Goal: Information Seeking & Learning: Learn about a topic

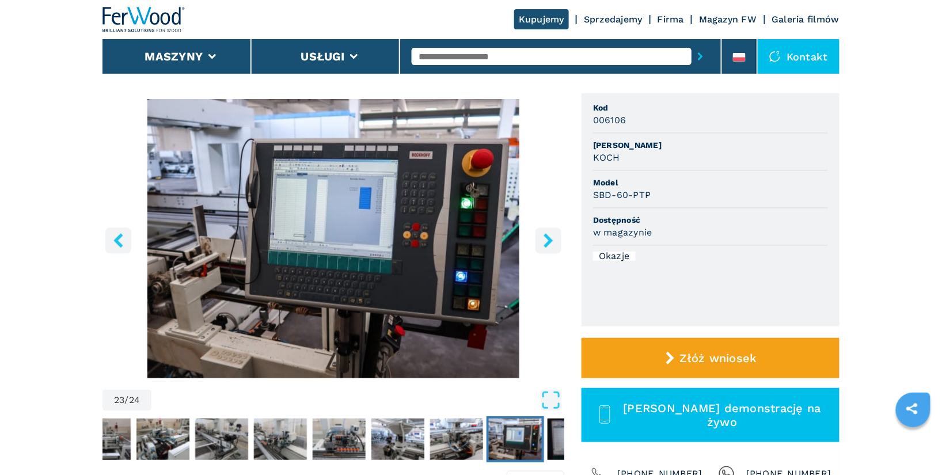
click at [552, 249] on button "right-button" at bounding box center [549, 240] width 26 height 26
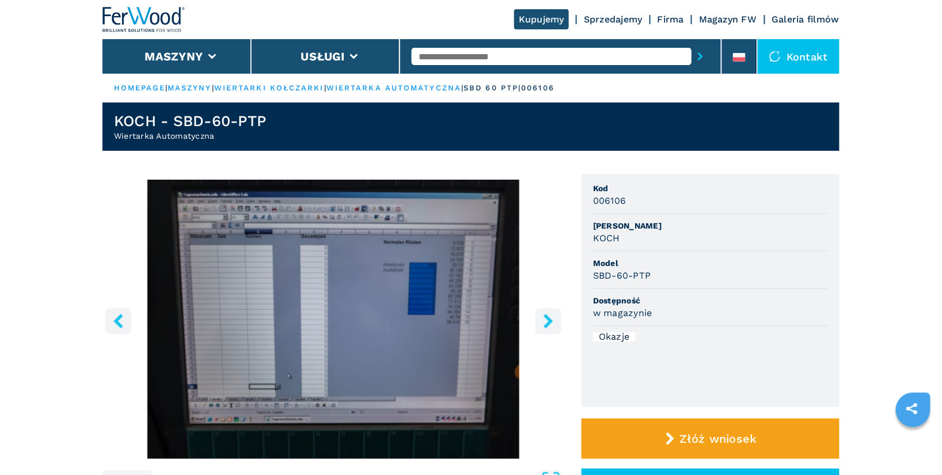
click at [478, 56] on input "text" at bounding box center [552, 56] width 280 height 17
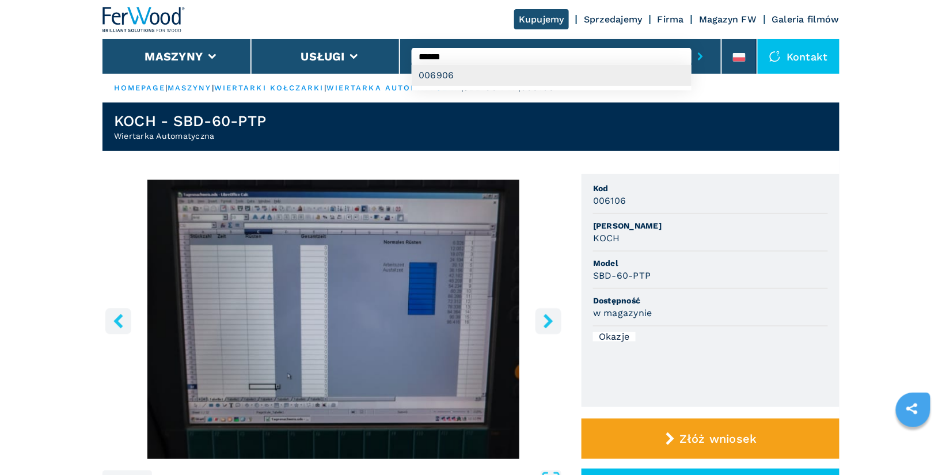
type input "******"
click at [449, 70] on div "006906" at bounding box center [552, 75] width 280 height 21
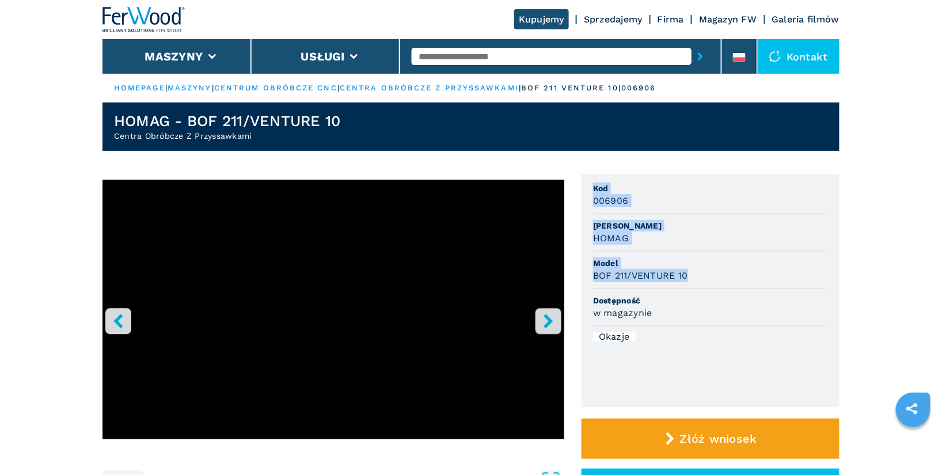
drag, startPoint x: 595, startPoint y: 185, endPoint x: 708, endPoint y: 277, distance: 145.3
click at [708, 277] on ul "Kod 006906 Marka HOMAG Model BOF 211/VENTURE 10 Dostępność w magazynie Okazje" at bounding box center [711, 290] width 258 height 233
copy ul "Kod 006906 Marka HOMAG Model BOF 211/VENTURE 10"
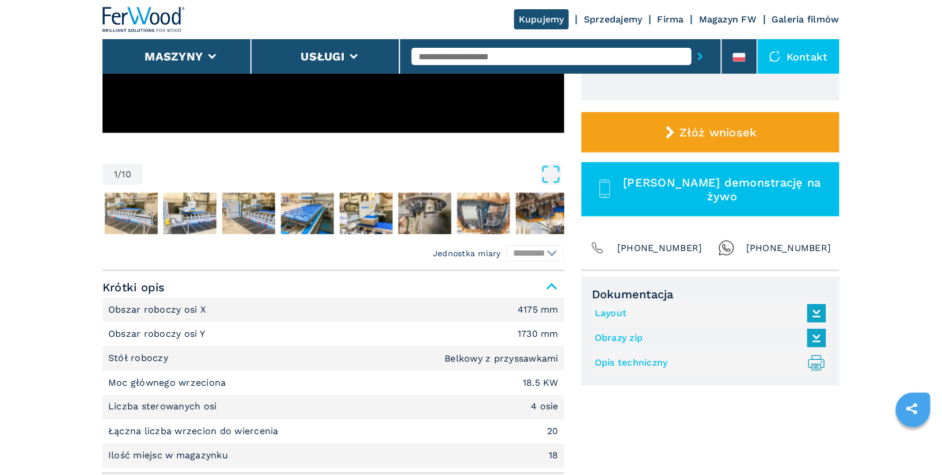
scroll to position [309, 0]
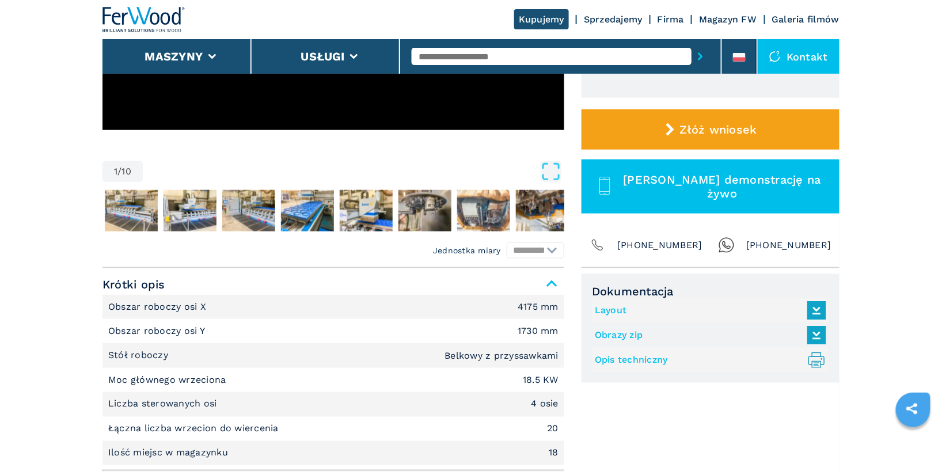
click at [650, 358] on link "Opis techniczny .prefix__st0{stroke-linecap:round;stroke-linejoin:round}.prefix…" at bounding box center [708, 360] width 226 height 19
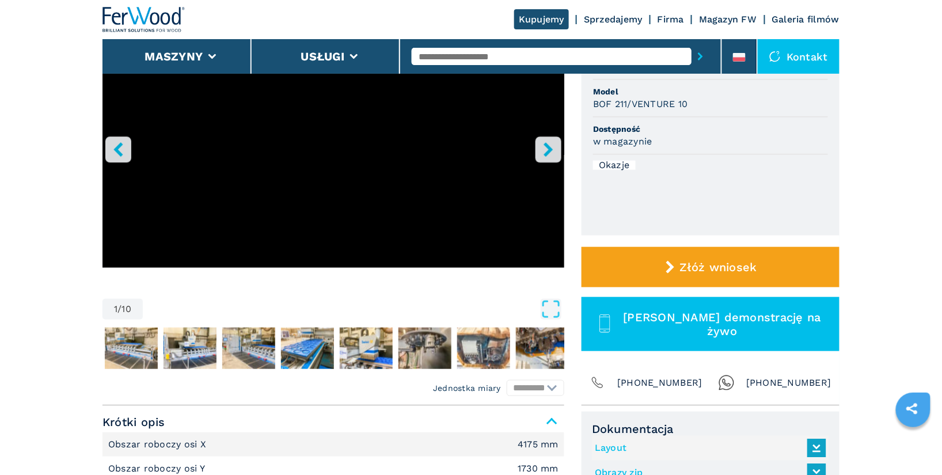
scroll to position [112, 0]
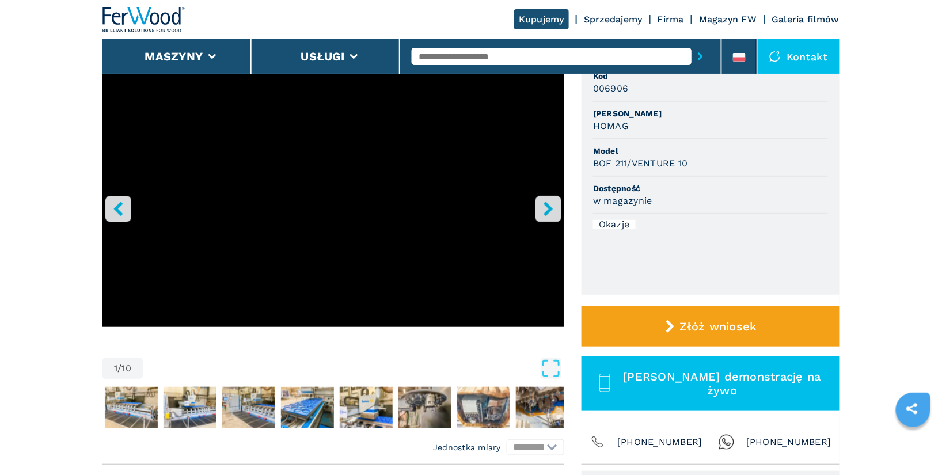
click at [459, 47] on div at bounding box center [561, 56] width 298 height 26
click at [458, 52] on input "text" at bounding box center [552, 56] width 280 height 17
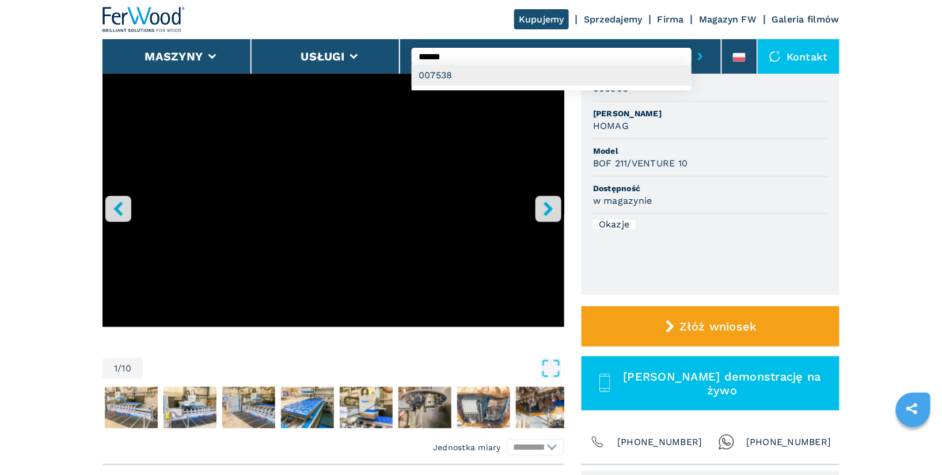
type input "******"
click at [468, 69] on div "007538" at bounding box center [552, 75] width 280 height 21
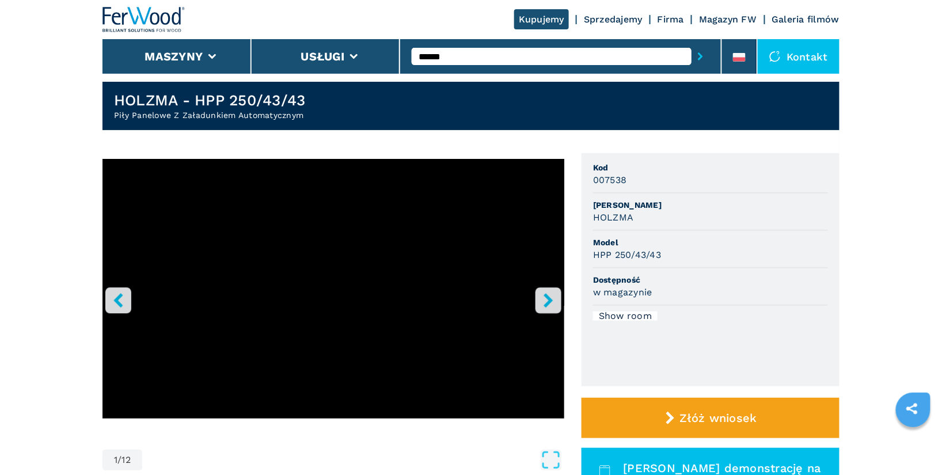
scroll to position [22, 0]
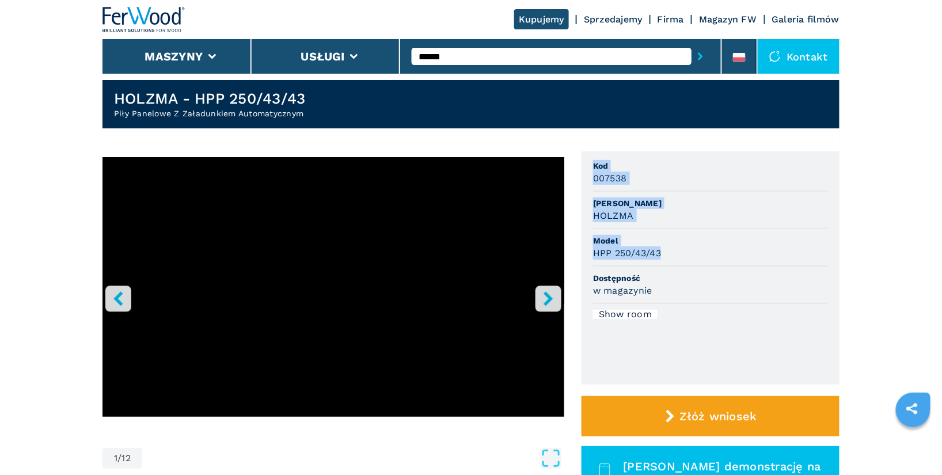
drag, startPoint x: 594, startPoint y: 165, endPoint x: 703, endPoint y: 252, distance: 138.5
click at [703, 252] on ul "Kod 007538 Marka HOLZMA Model HPP 250/43/43 Dostępność w magazynie Show room" at bounding box center [711, 267] width 258 height 233
copy ul "Kod 007538 Marka HOLZMA Model HPP 250/43/43"
click at [544, 304] on icon "right-button" at bounding box center [548, 298] width 14 height 14
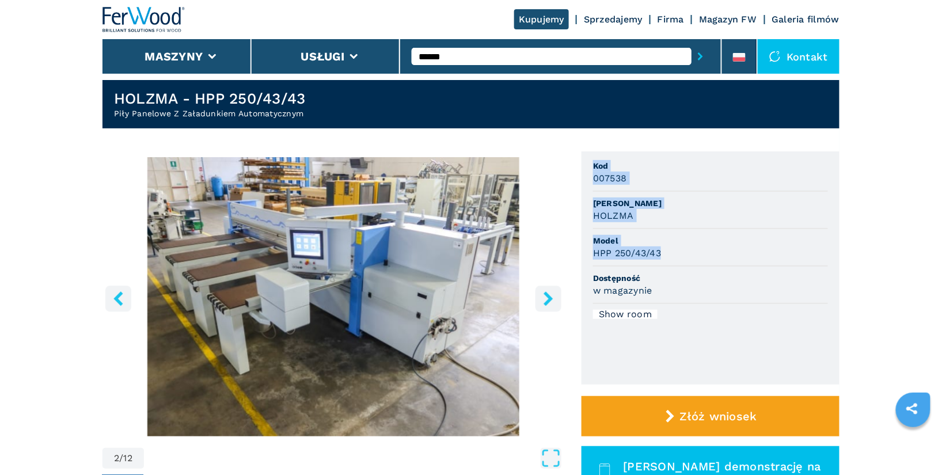
click at [544, 304] on icon "right-button" at bounding box center [548, 298] width 14 height 14
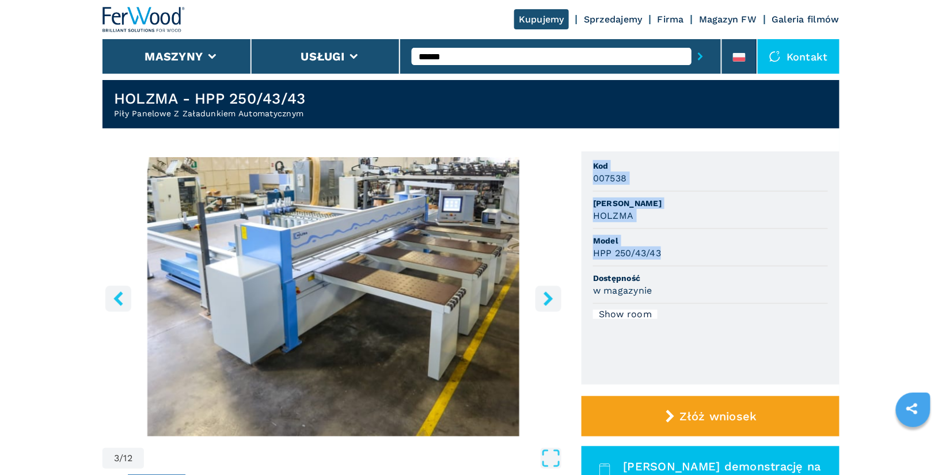
click at [544, 304] on icon "right-button" at bounding box center [548, 298] width 14 height 14
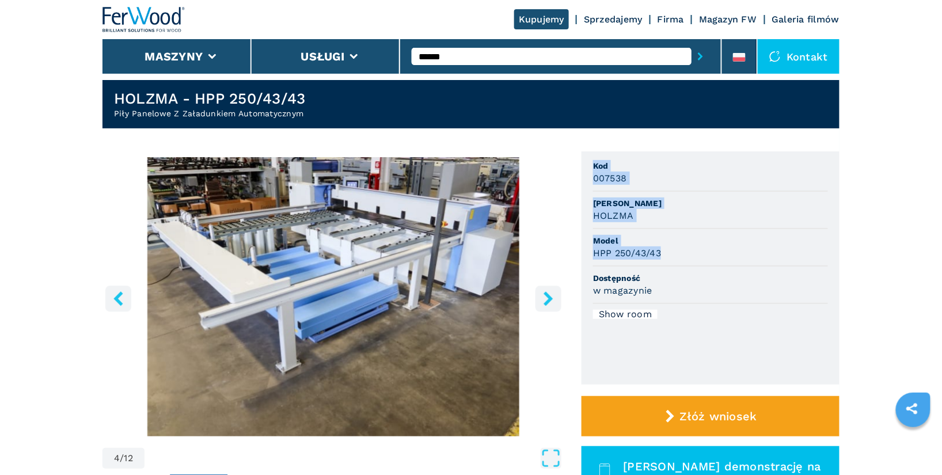
click at [544, 302] on icon "right-button" at bounding box center [548, 298] width 14 height 14
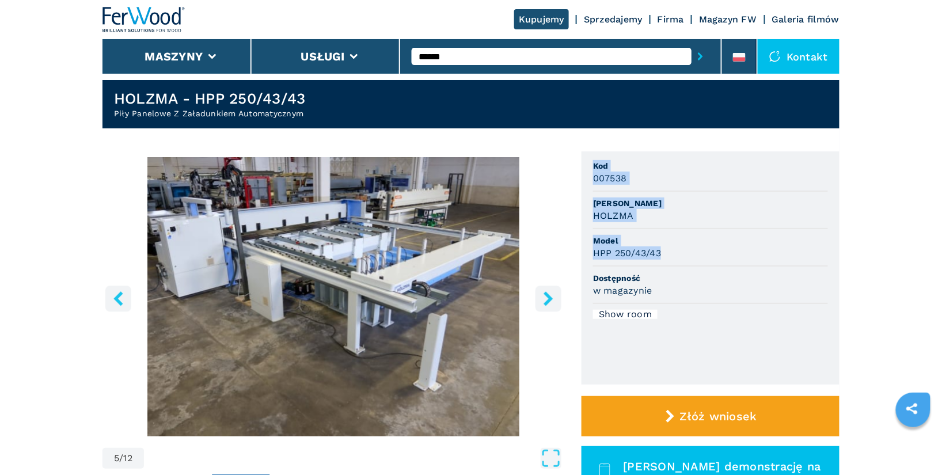
click at [544, 302] on icon "right-button" at bounding box center [548, 298] width 14 height 14
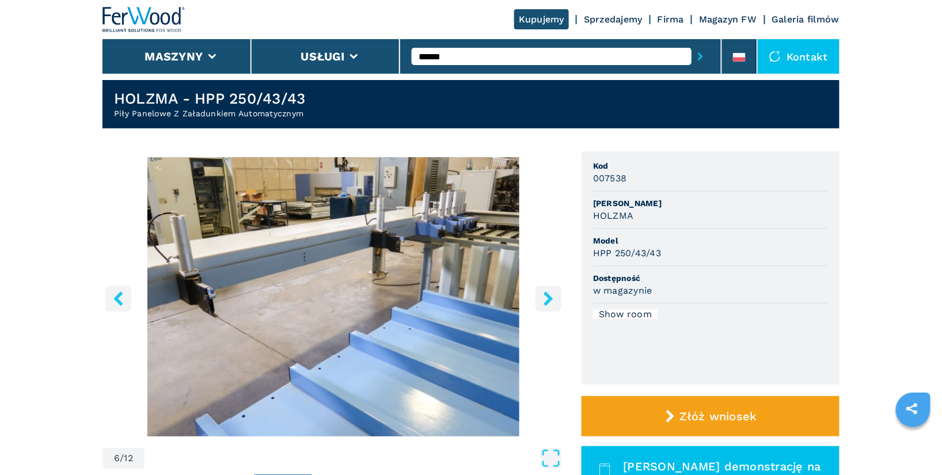
click at [117, 301] on icon "left-button" at bounding box center [117, 298] width 9 height 14
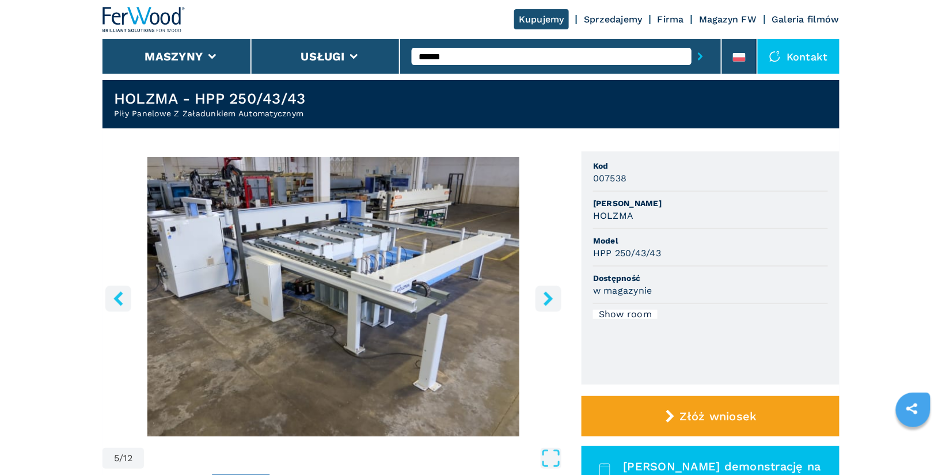
click at [117, 301] on icon "left-button" at bounding box center [117, 298] width 9 height 14
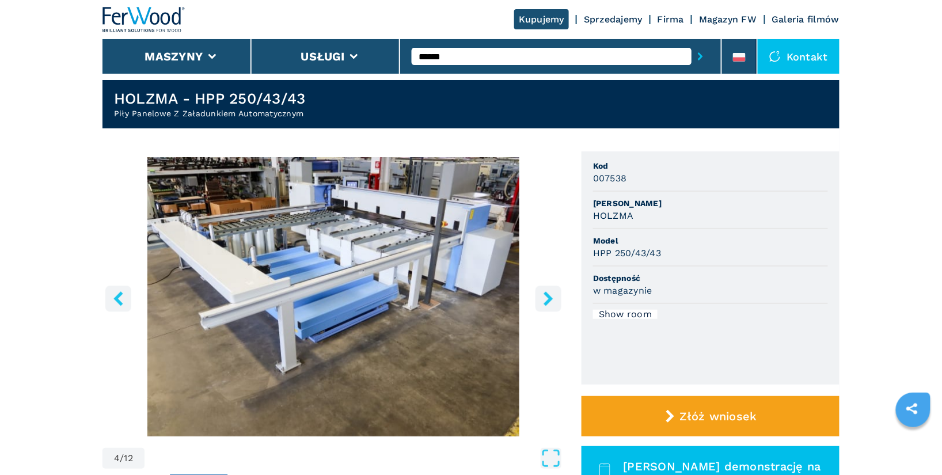
click at [117, 301] on icon "left-button" at bounding box center [117, 298] width 9 height 14
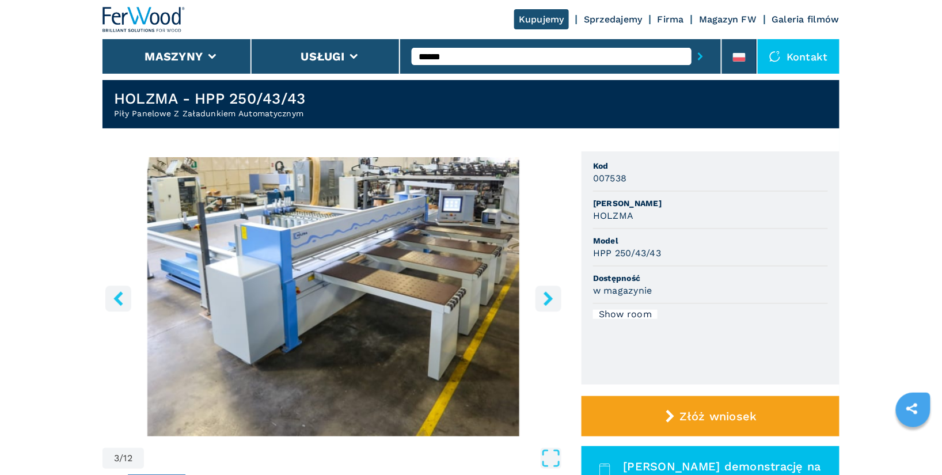
click at [117, 301] on icon "left-button" at bounding box center [117, 298] width 9 height 14
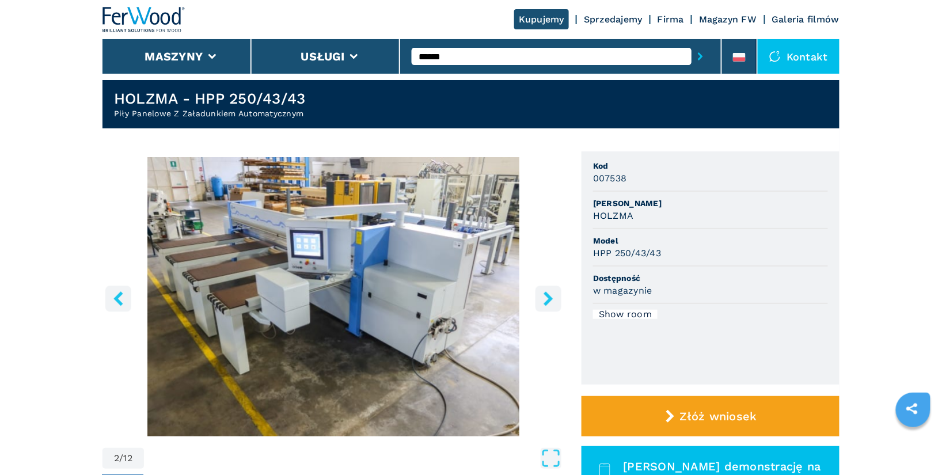
click at [119, 300] on icon "left-button" at bounding box center [117, 298] width 9 height 14
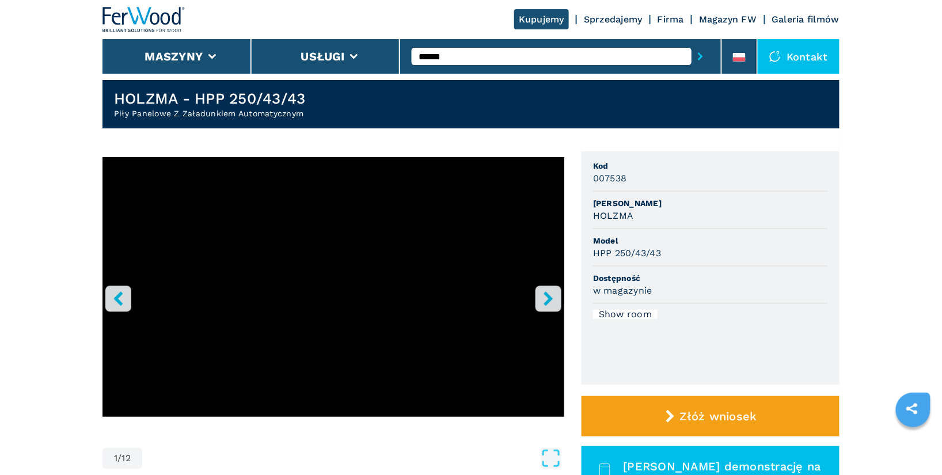
click at [116, 299] on icon "left-button" at bounding box center [117, 298] width 9 height 14
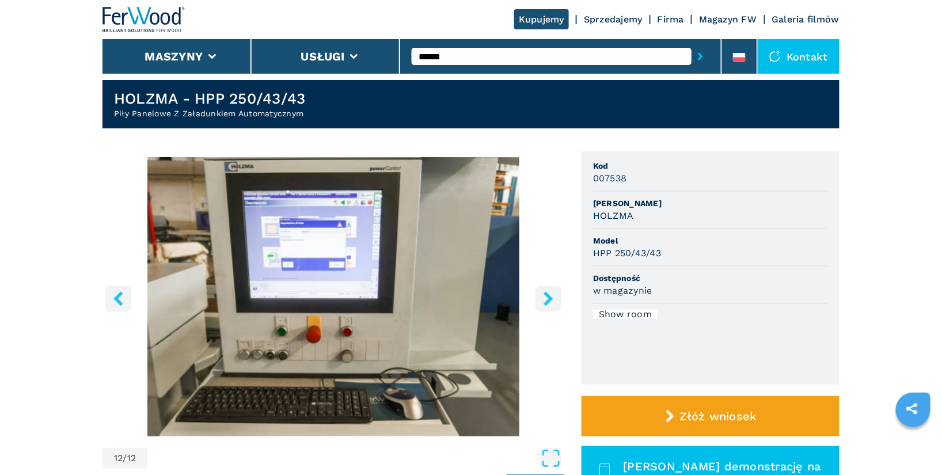
click at [117, 305] on icon "left-button" at bounding box center [118, 298] width 14 height 14
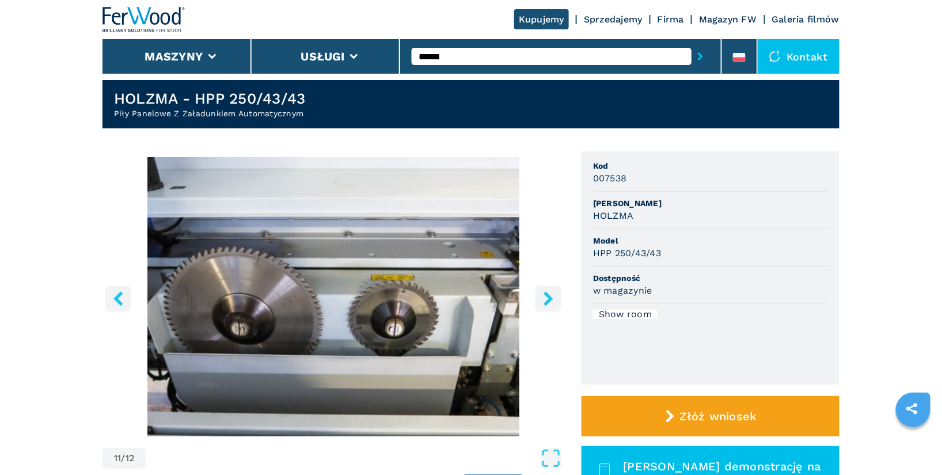
click at [546, 298] on icon "right-button" at bounding box center [548, 298] width 14 height 14
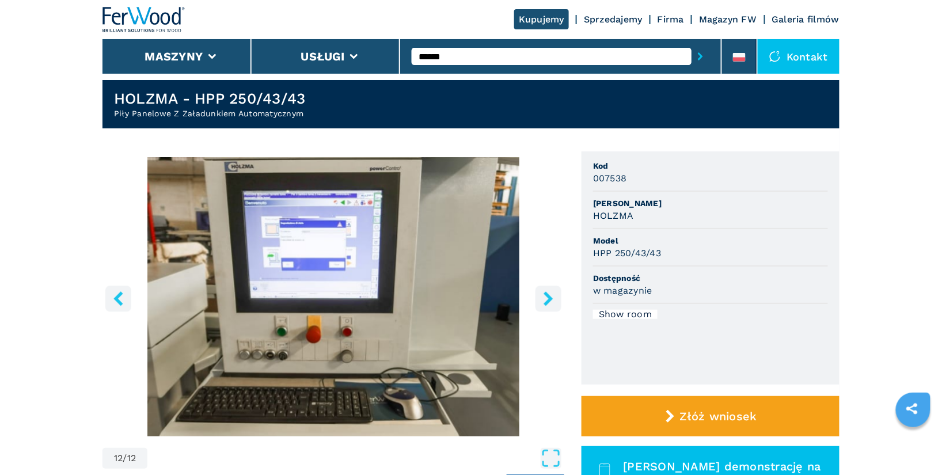
click at [546, 298] on icon "right-button" at bounding box center [548, 298] width 14 height 14
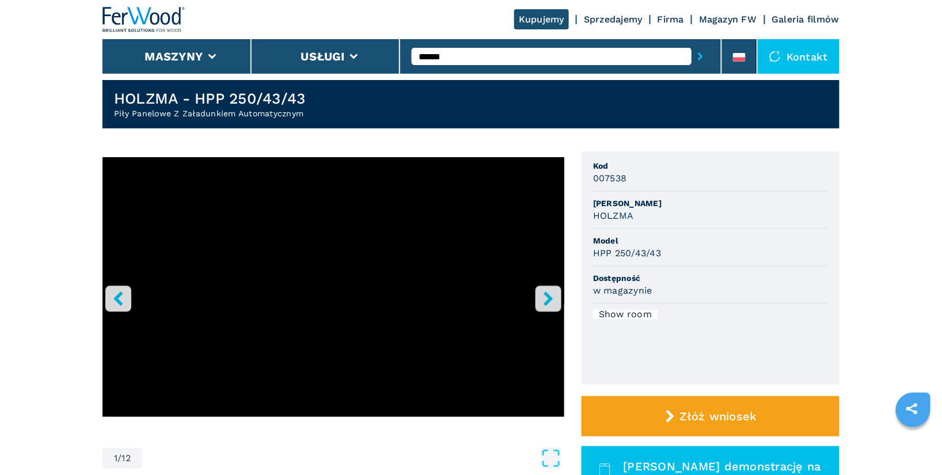
click at [546, 298] on icon "right-button" at bounding box center [548, 298] width 14 height 14
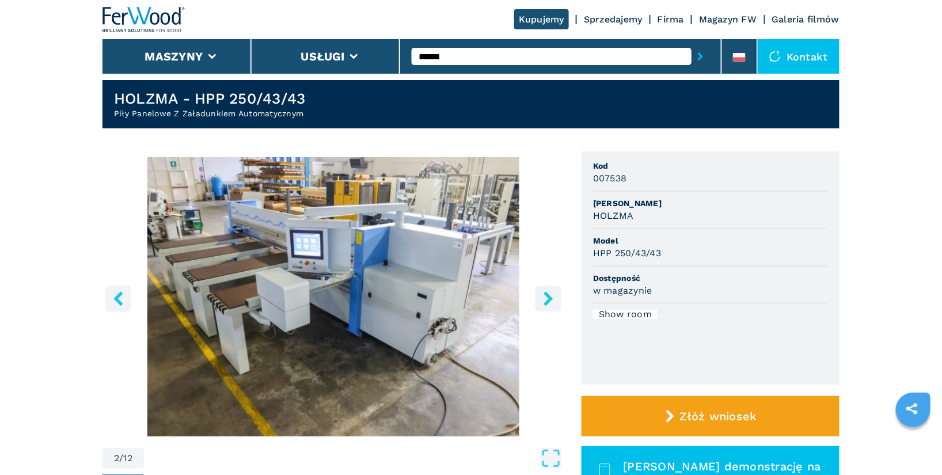
click at [546, 298] on icon "right-button" at bounding box center [548, 298] width 14 height 14
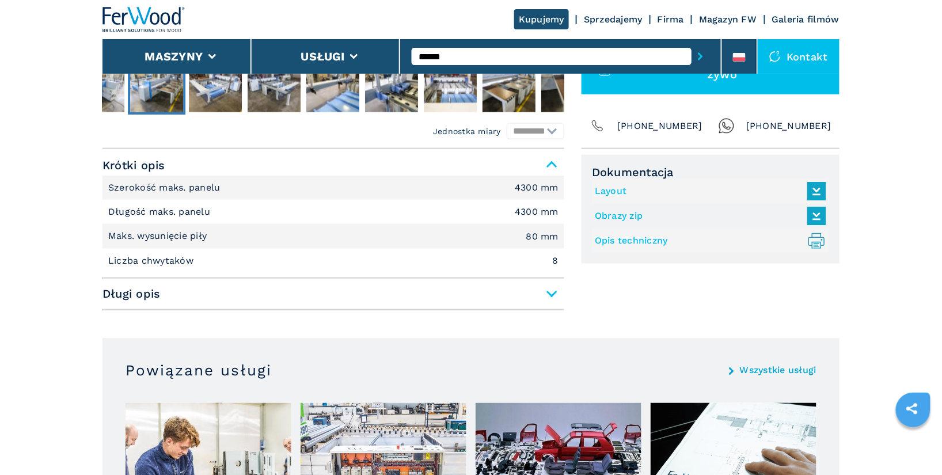
scroll to position [0, 0]
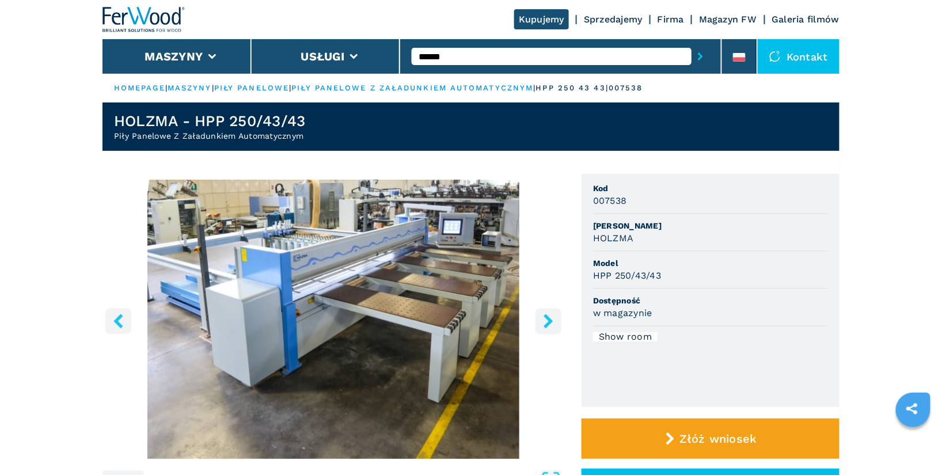
click at [541, 324] on icon "right-button" at bounding box center [548, 321] width 14 height 14
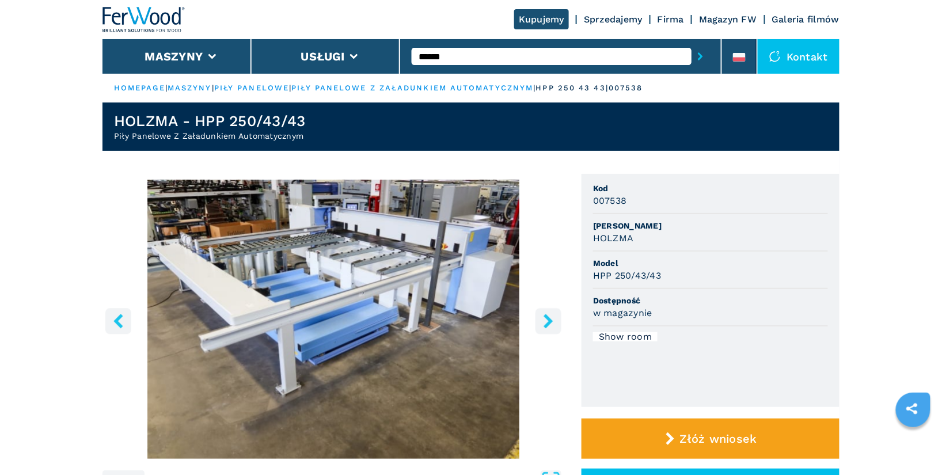
click at [548, 322] on icon "right-button" at bounding box center [548, 321] width 9 height 14
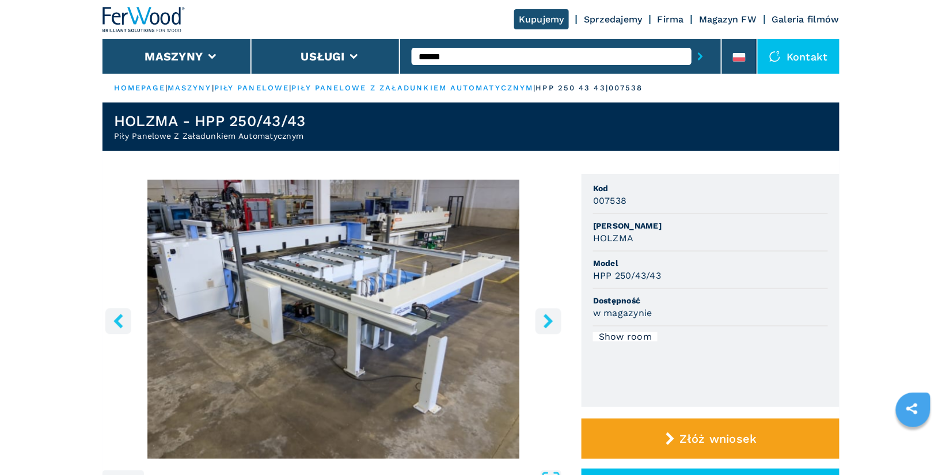
click at [548, 322] on icon "right-button" at bounding box center [548, 321] width 9 height 14
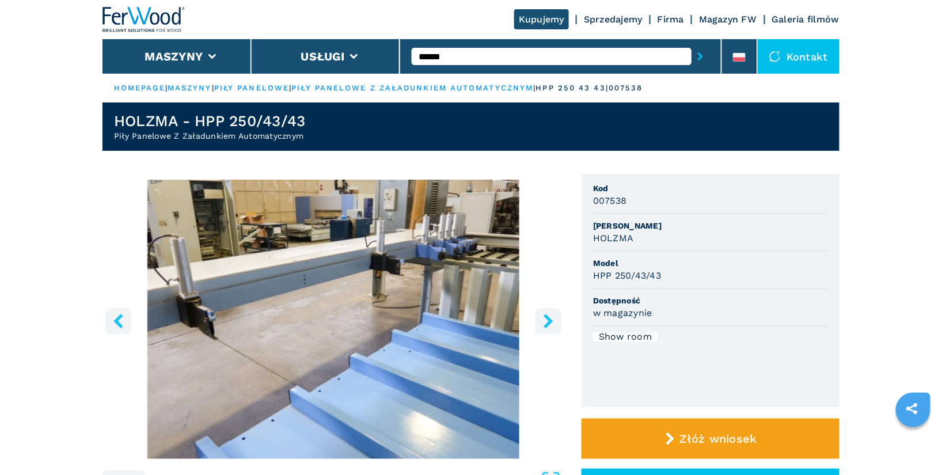
click at [548, 322] on icon "right-button" at bounding box center [548, 321] width 9 height 14
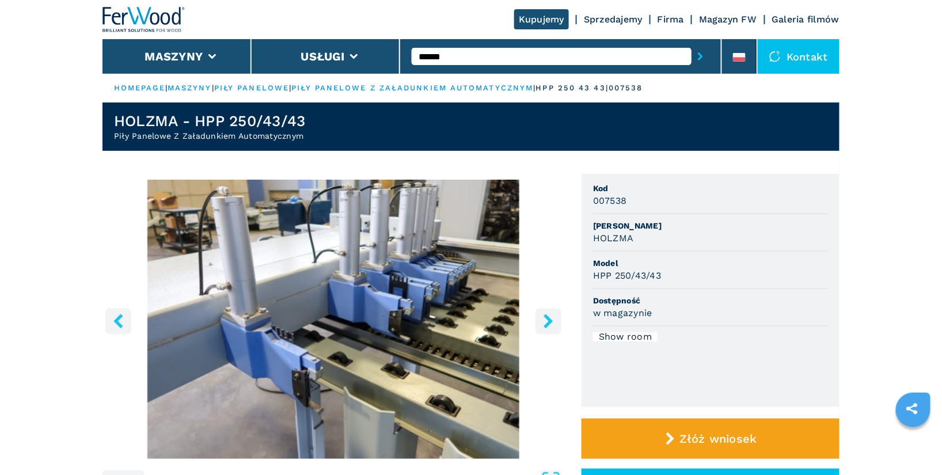
click at [548, 322] on icon "right-button" at bounding box center [548, 321] width 9 height 14
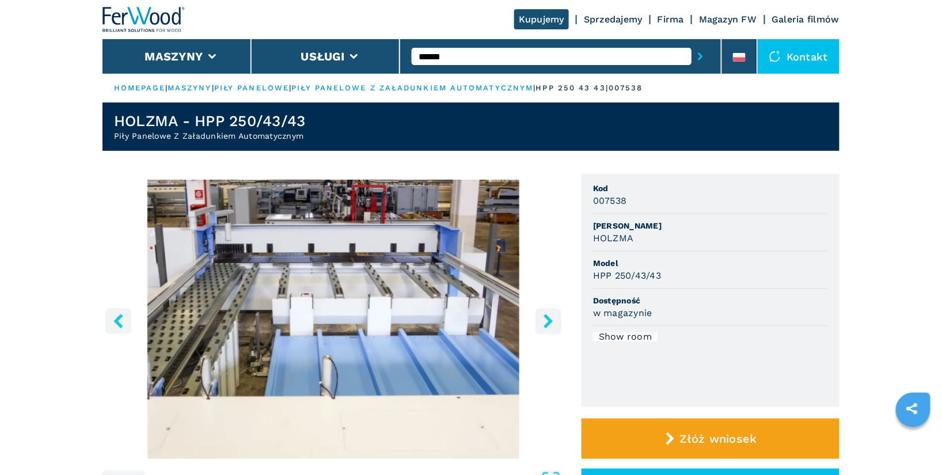
click at [551, 328] on icon "right-button" at bounding box center [548, 321] width 14 height 14
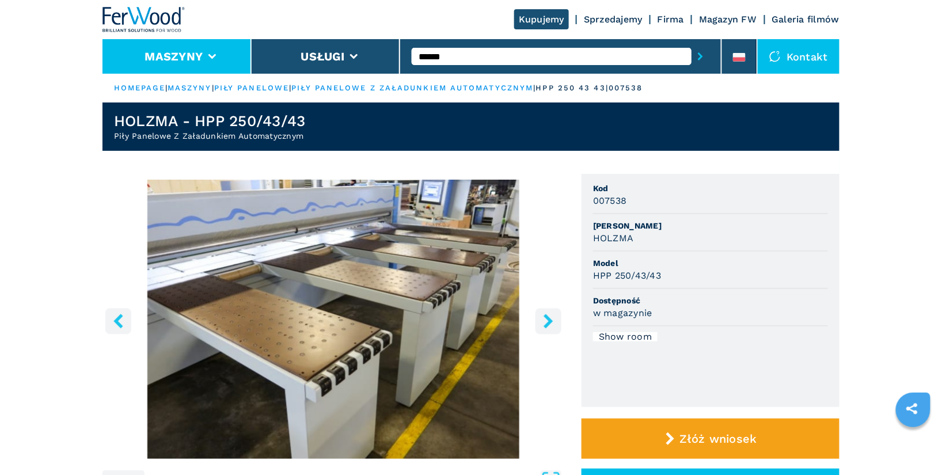
click at [189, 58] on button "Maszyny" at bounding box center [174, 57] width 58 height 14
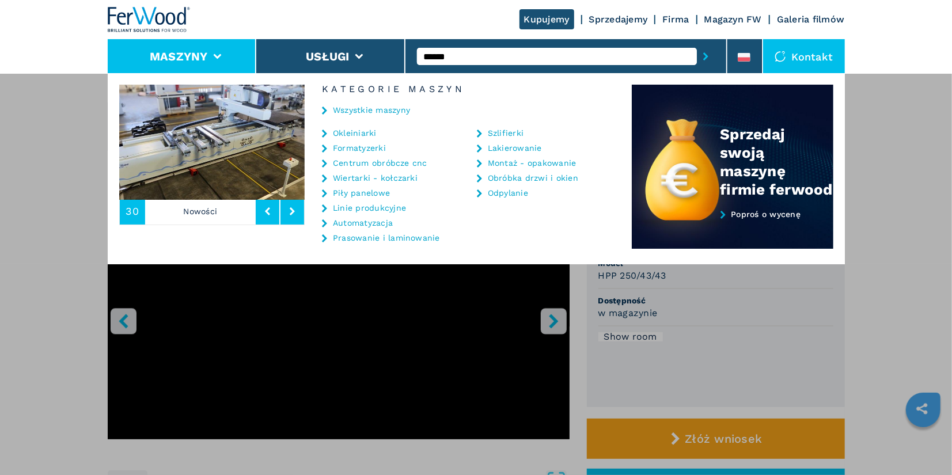
click at [400, 162] on link "Centrum obróbcze cnc" at bounding box center [380, 163] width 94 height 8
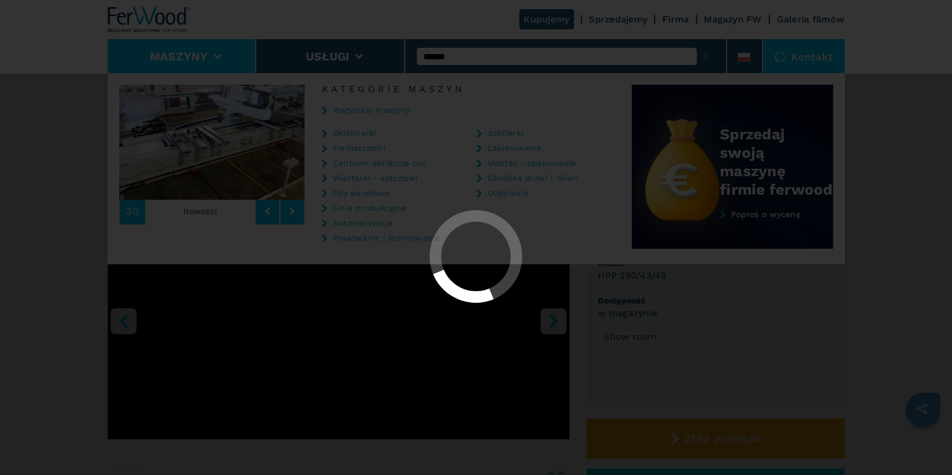
select select "**********"
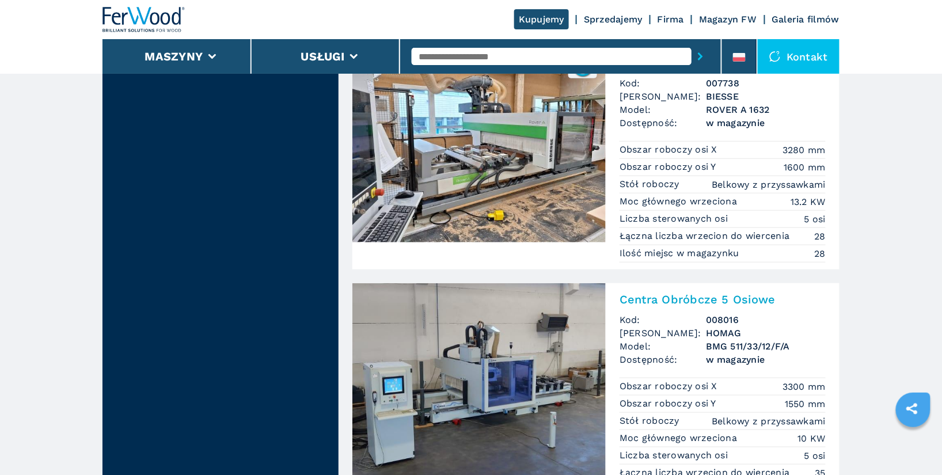
scroll to position [1125, 0]
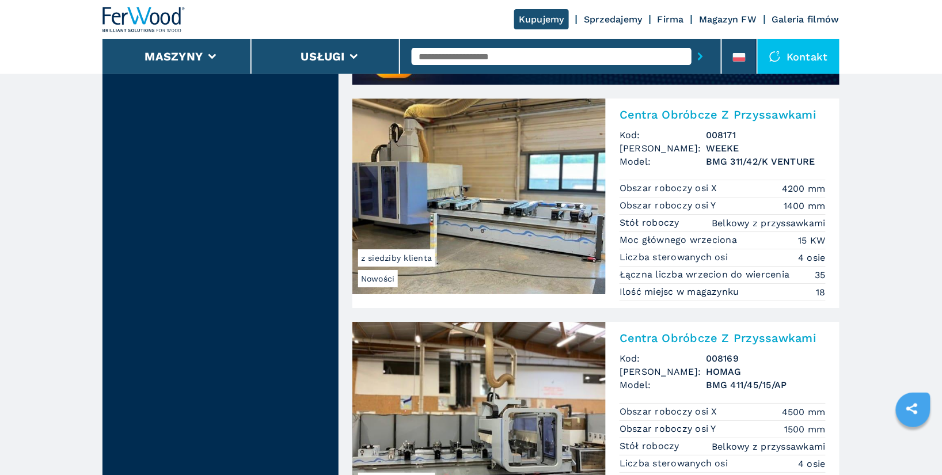
click at [500, 51] on input "text" at bounding box center [552, 56] width 280 height 17
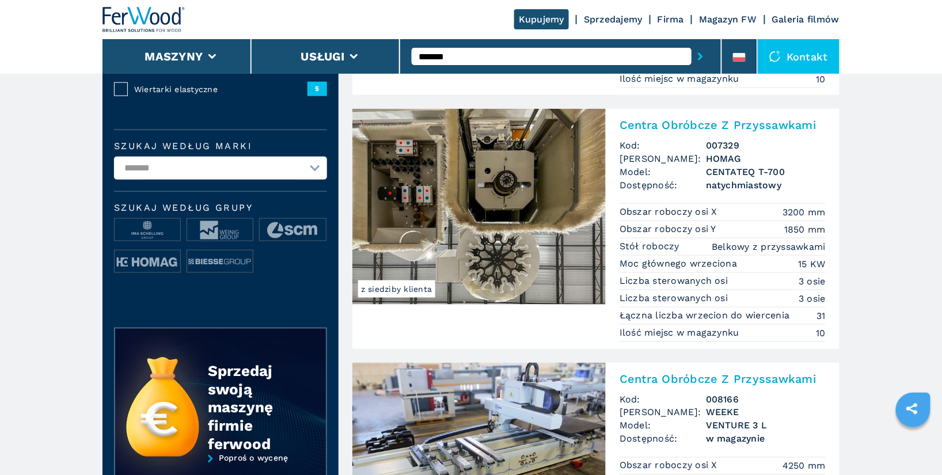
scroll to position [288, 0]
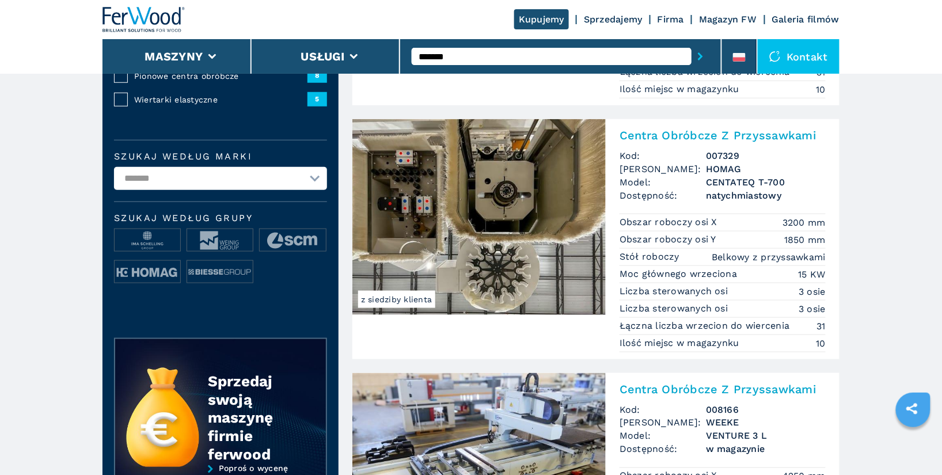
click at [485, 58] on input "*******" at bounding box center [552, 56] width 280 height 17
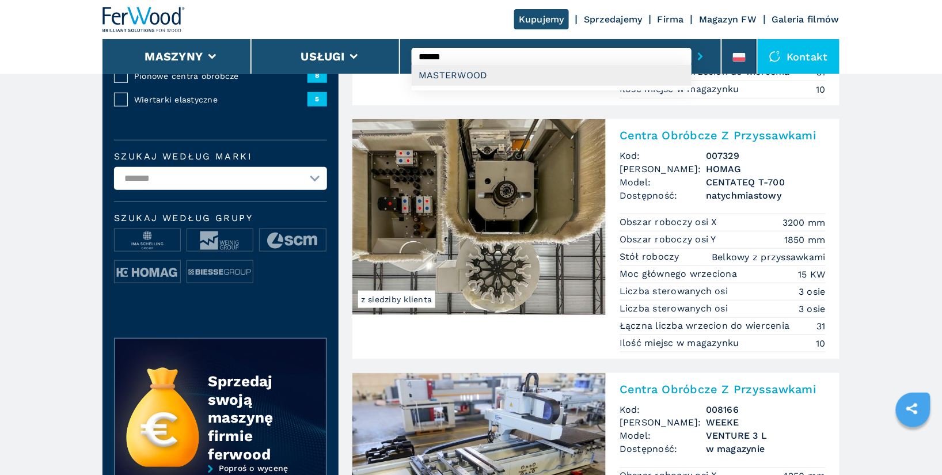
click at [485, 73] on div "MASTERWOOD" at bounding box center [552, 75] width 280 height 21
type input "**********"
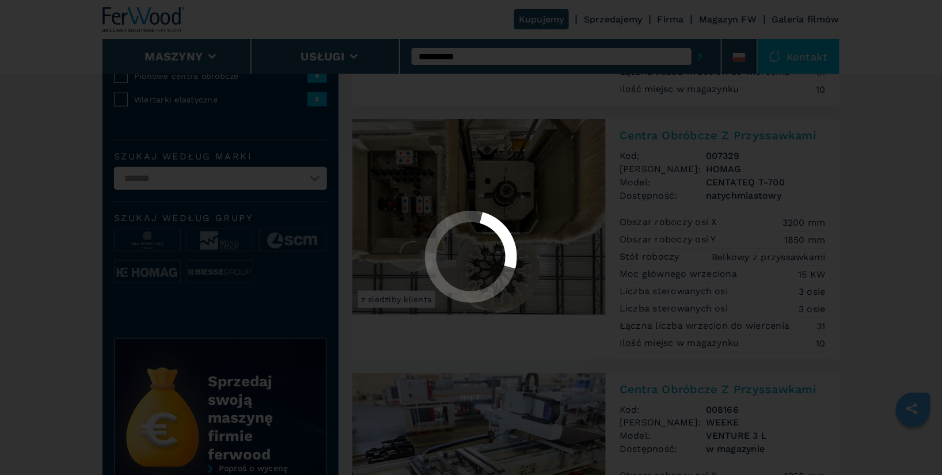
select select "**********"
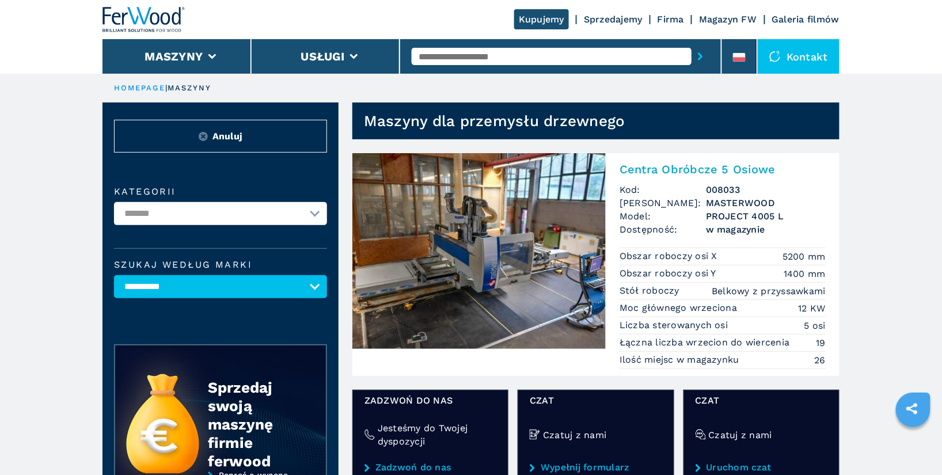
click at [728, 174] on h2 "Centra Obróbcze 5 Osiowe" at bounding box center [723, 169] width 206 height 14
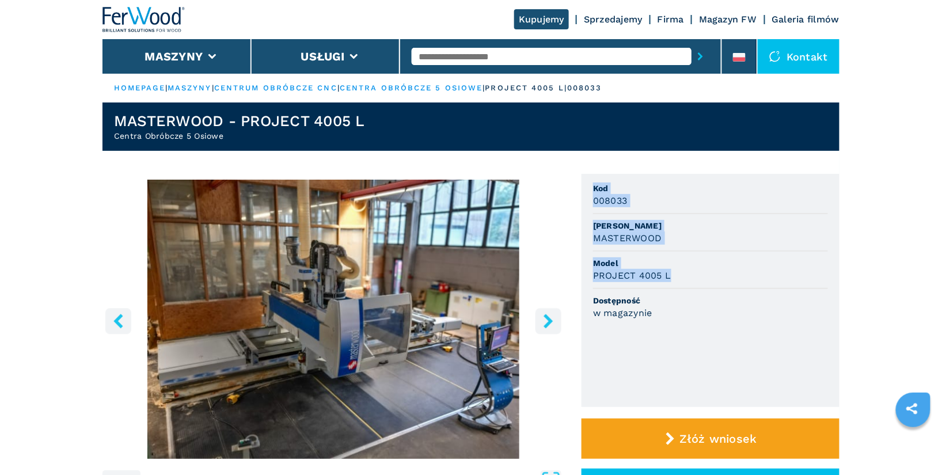
drag, startPoint x: 593, startPoint y: 185, endPoint x: 686, endPoint y: 271, distance: 126.7
click at [686, 271] on ul "Kod 008033 Marka MASTERWOOD Model PROJECT 4005 L Dostępność w magazynie" at bounding box center [711, 290] width 258 height 233
copy ul "Kod 008033 Marka MASTERWOOD Model PROJECT 4005 L"
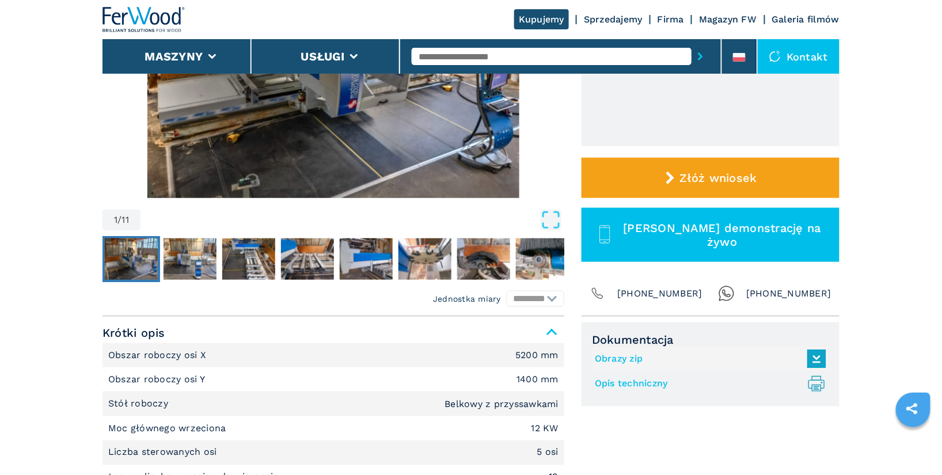
scroll to position [330, 0]
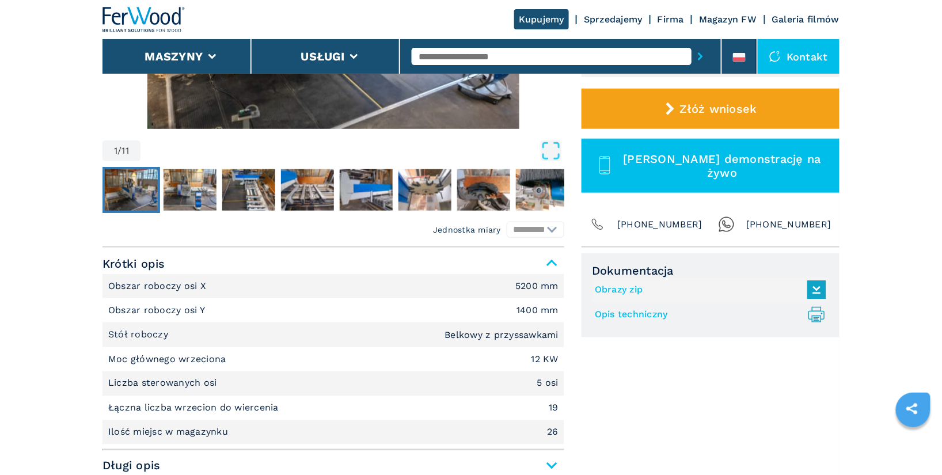
click at [629, 312] on link "Opis techniczny .prefix__st0{stroke-linecap:round;stroke-linejoin:round}.prefix…" at bounding box center [708, 314] width 226 height 19
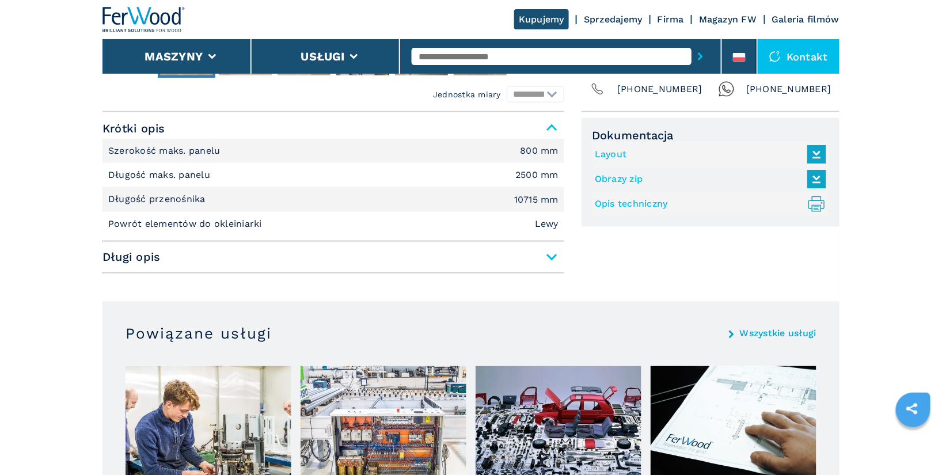
scroll to position [465, 0]
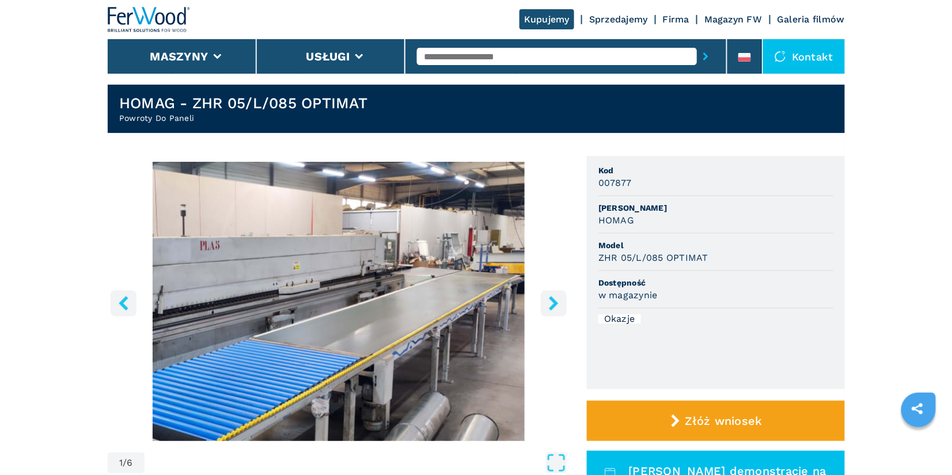
scroll to position [34, 0]
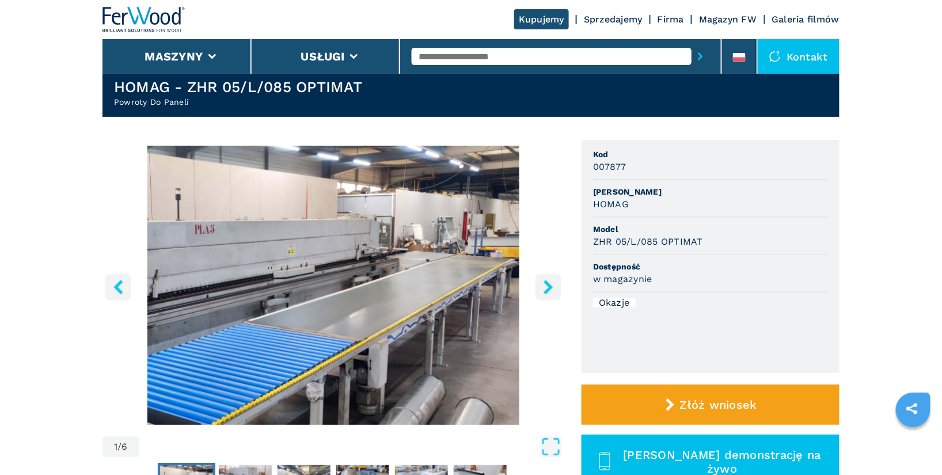
click at [550, 287] on icon "right-button" at bounding box center [548, 287] width 9 height 14
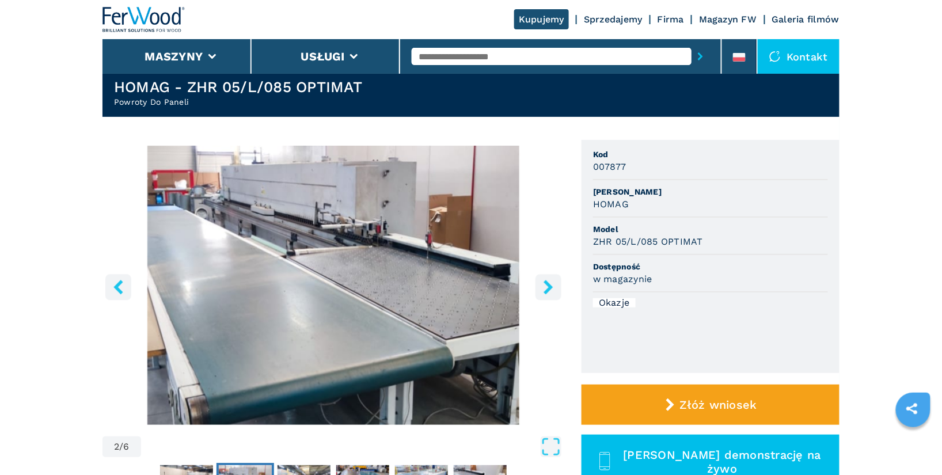
click at [550, 287] on icon "right-button" at bounding box center [548, 287] width 9 height 14
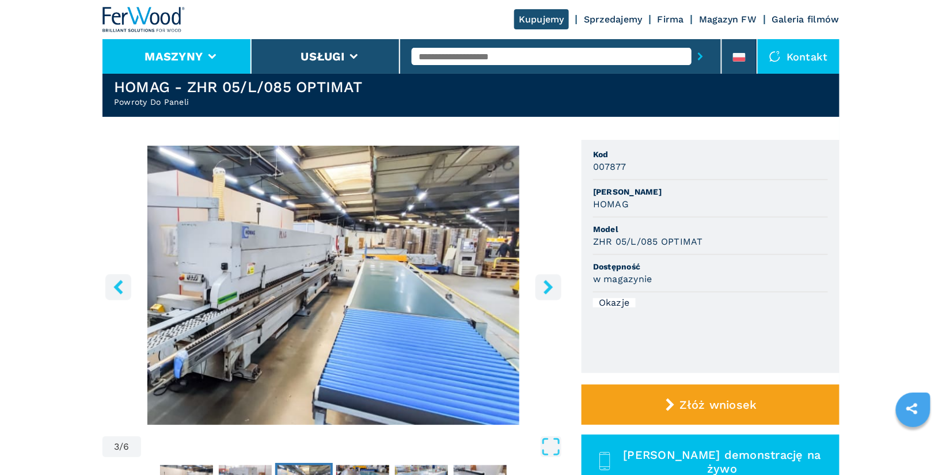
click at [216, 46] on li "Maszyny" at bounding box center [176, 56] width 149 height 35
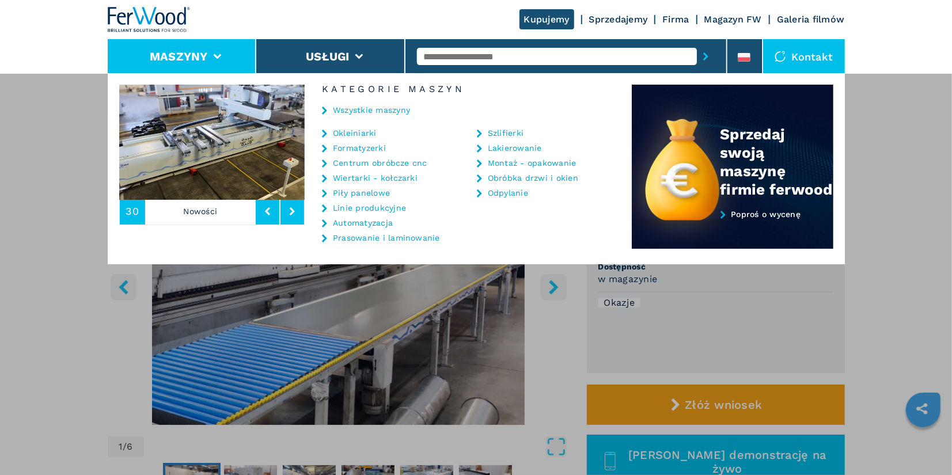
click at [374, 165] on link "Centrum obróbcze cnc" at bounding box center [380, 163] width 94 height 8
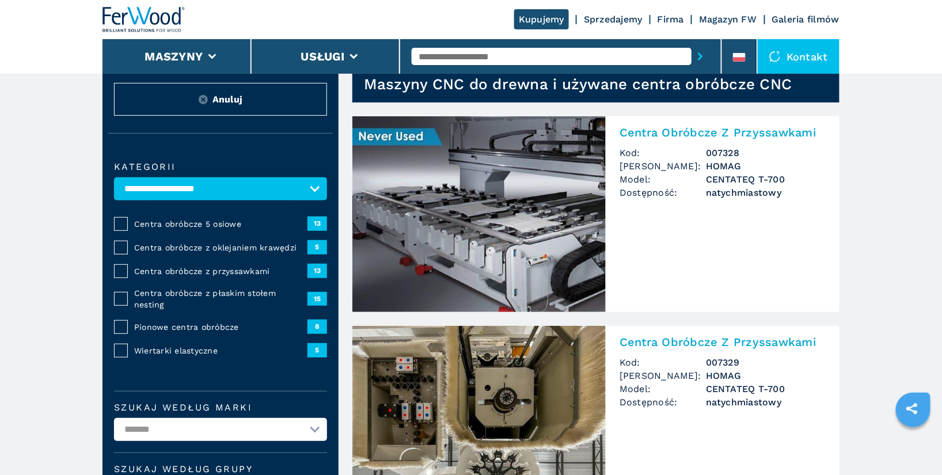
scroll to position [105, 0]
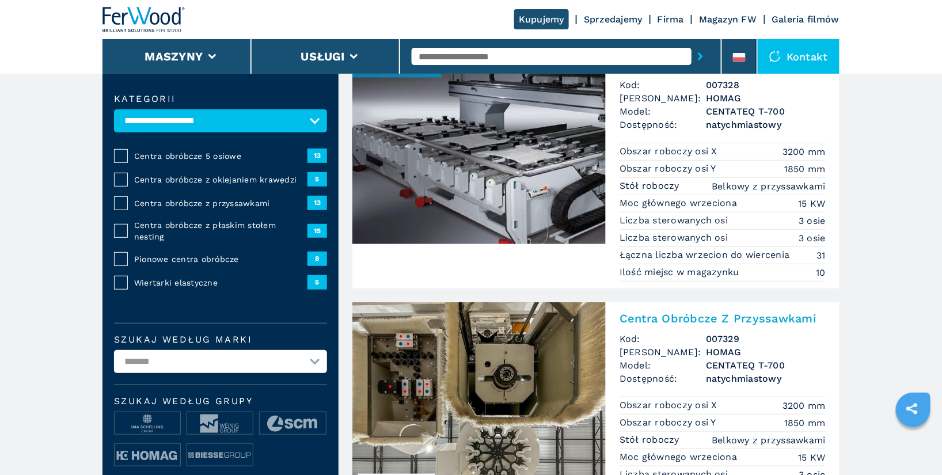
click at [238, 202] on span "Centra obróbcze z przyssawkami" at bounding box center [220, 204] width 173 height 12
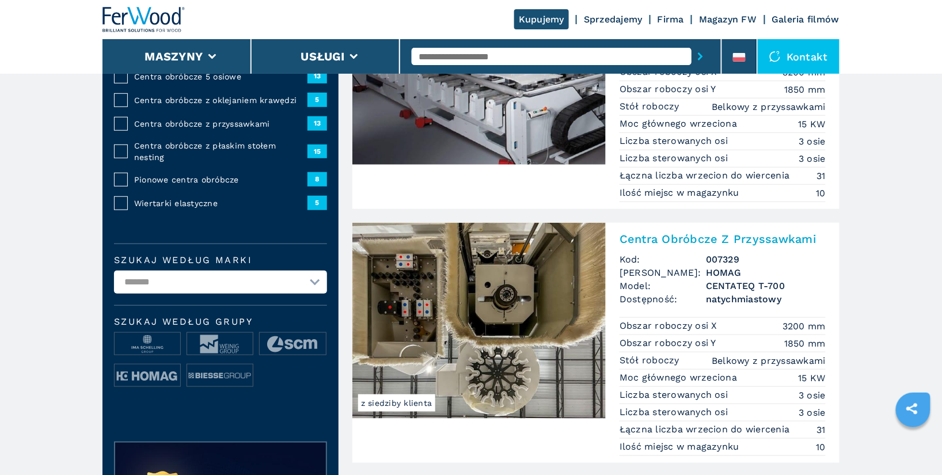
scroll to position [212, 0]
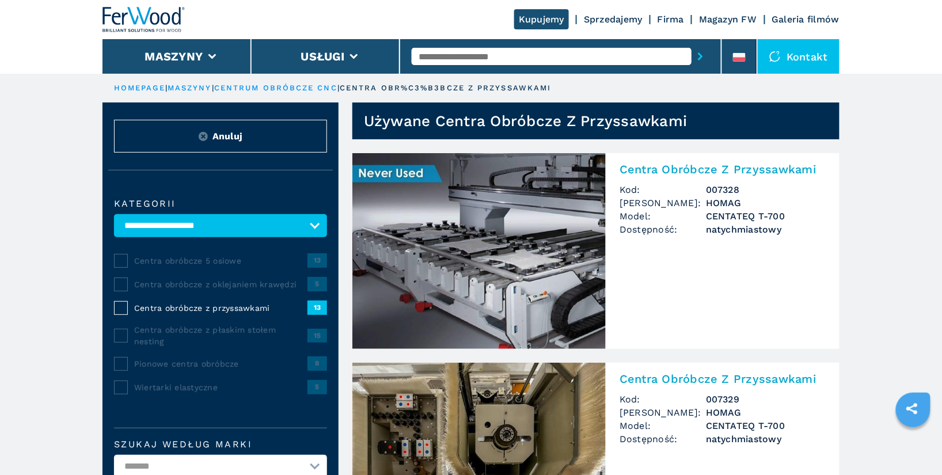
scroll to position [252, 0]
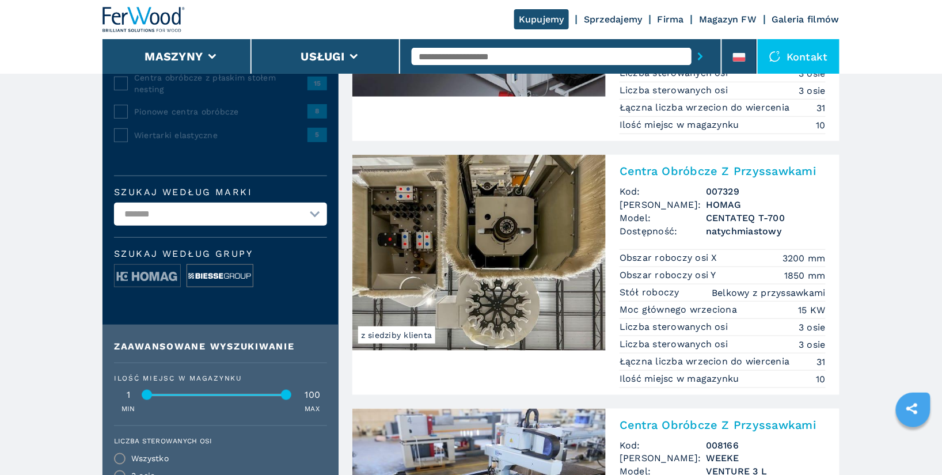
click at [220, 278] on img at bounding box center [220, 276] width 66 height 23
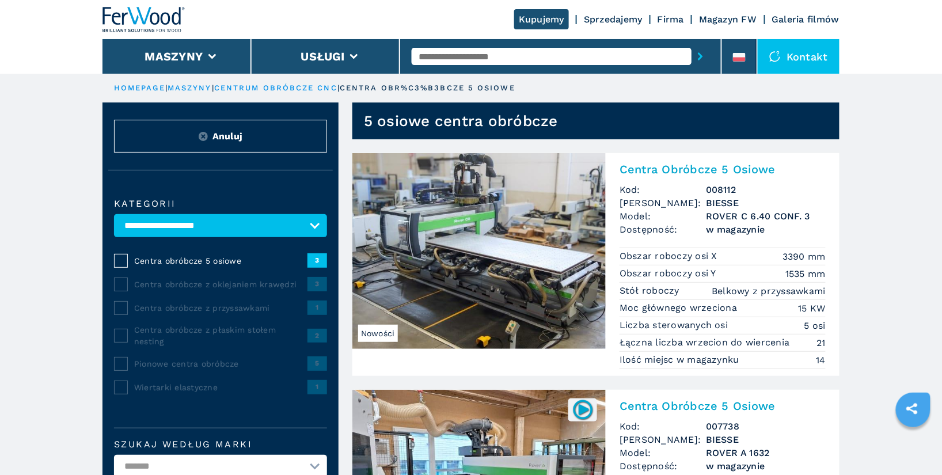
click at [690, 168] on h2 "Centra Obróbcze 5 Osiowe" at bounding box center [723, 169] width 206 height 14
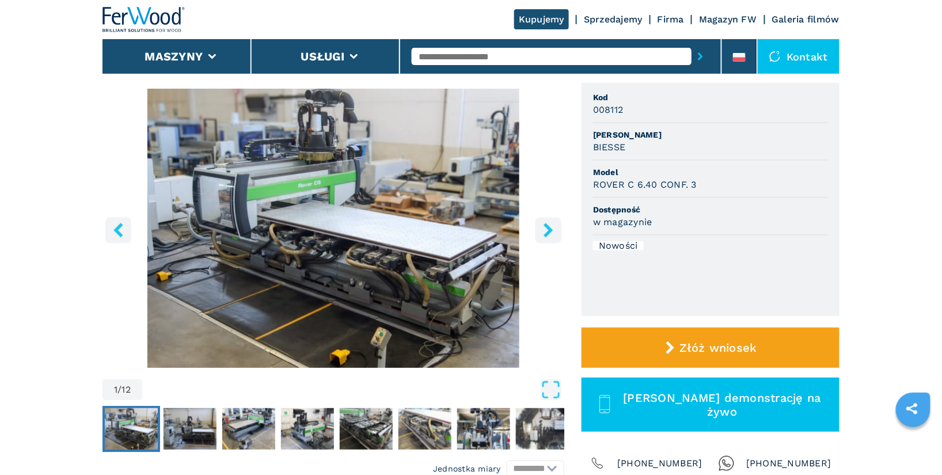
scroll to position [129, 0]
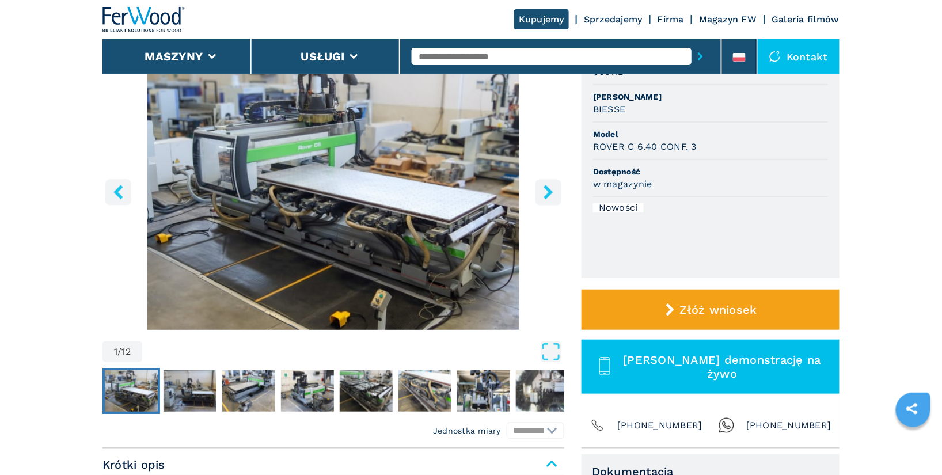
click at [549, 200] on button "right-button" at bounding box center [549, 192] width 26 height 26
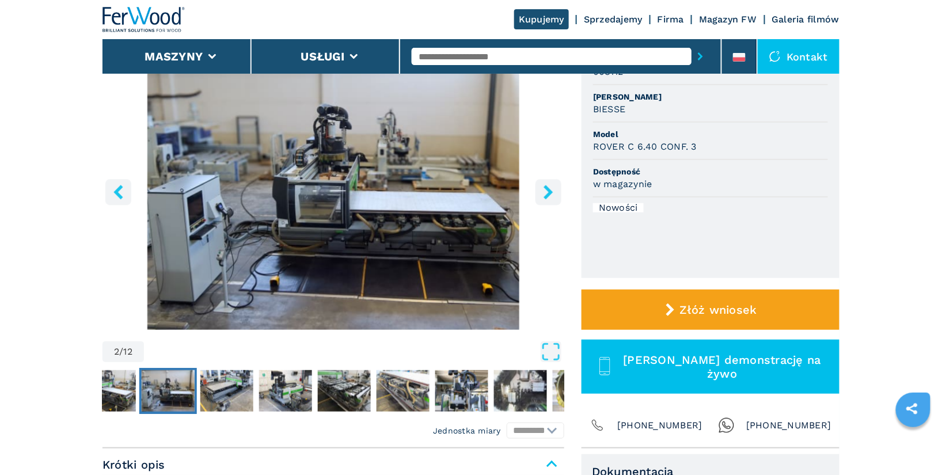
click at [551, 198] on icon "right-button" at bounding box center [548, 192] width 14 height 14
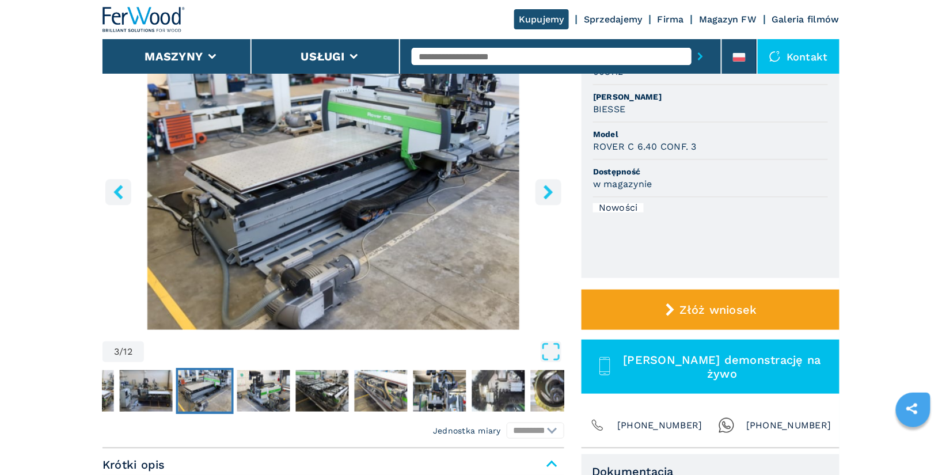
click at [551, 198] on icon "right-button" at bounding box center [548, 192] width 14 height 14
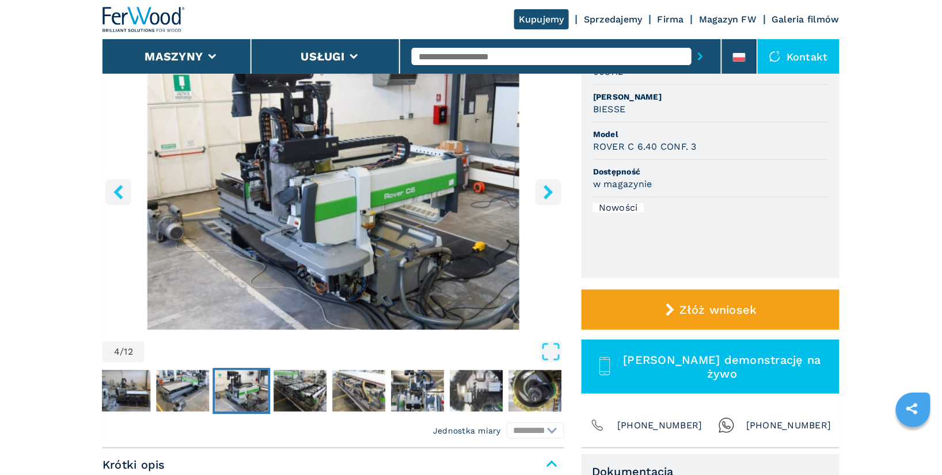
click at [550, 197] on icon "right-button" at bounding box center [548, 192] width 14 height 14
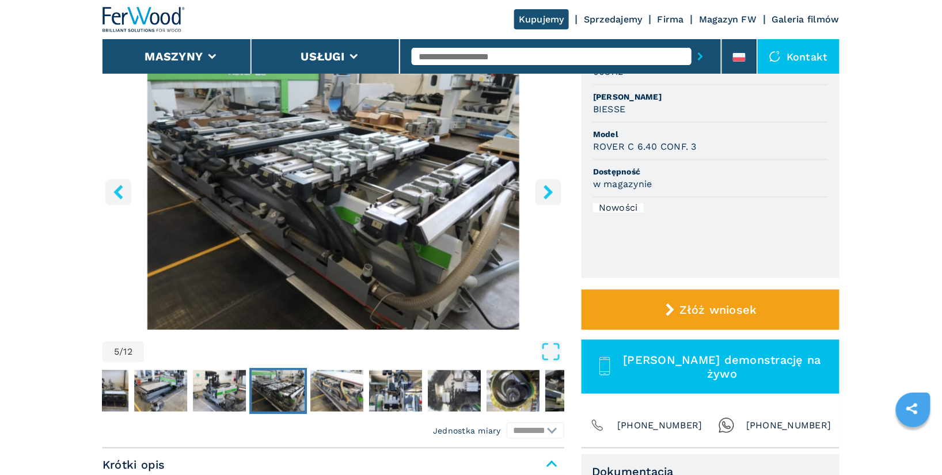
click at [550, 197] on icon "right-button" at bounding box center [548, 192] width 14 height 14
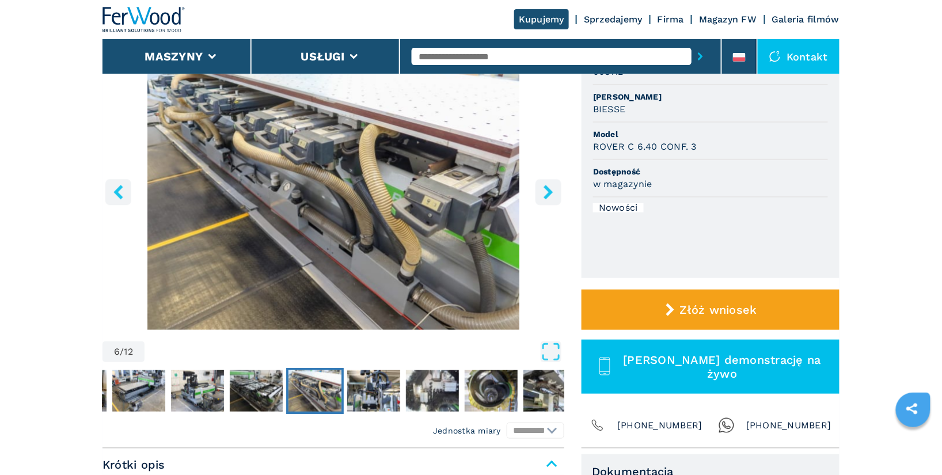
click at [550, 197] on icon "right-button" at bounding box center [548, 192] width 14 height 14
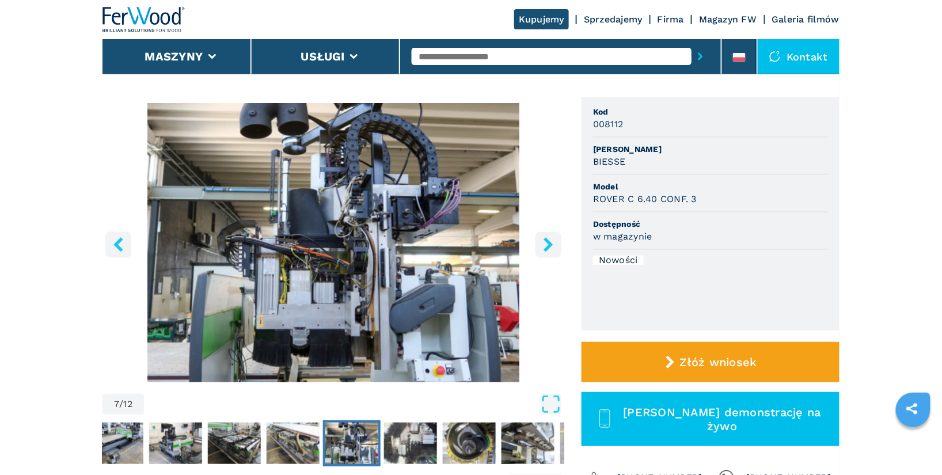
scroll to position [10, 0]
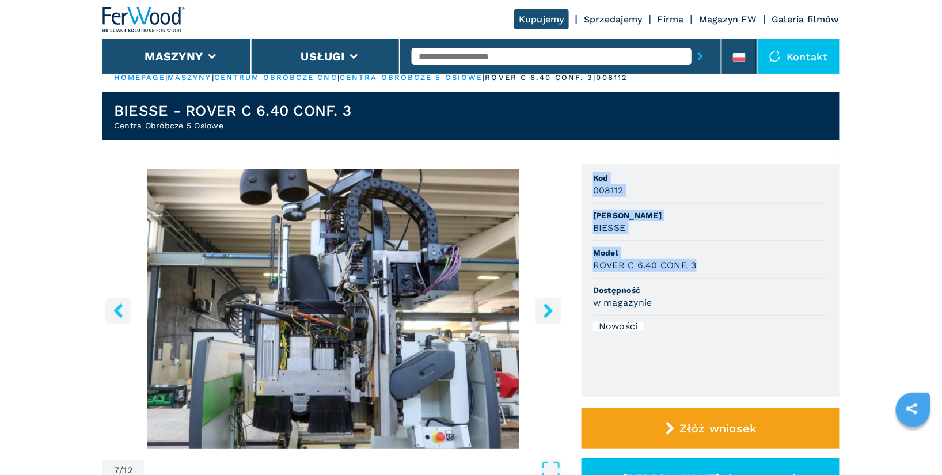
drag, startPoint x: 595, startPoint y: 174, endPoint x: 709, endPoint y: 262, distance: 143.7
click at [709, 262] on ul "Kod 008112 Marka BIESSE Model ROVER C 6.40 CONF. 3 Dostępność w magazynie Nowoś…" at bounding box center [711, 280] width 258 height 233
copy ul "Kod 008112 Marka BIESSE Model ROVER C 6.40 CONF. 3"
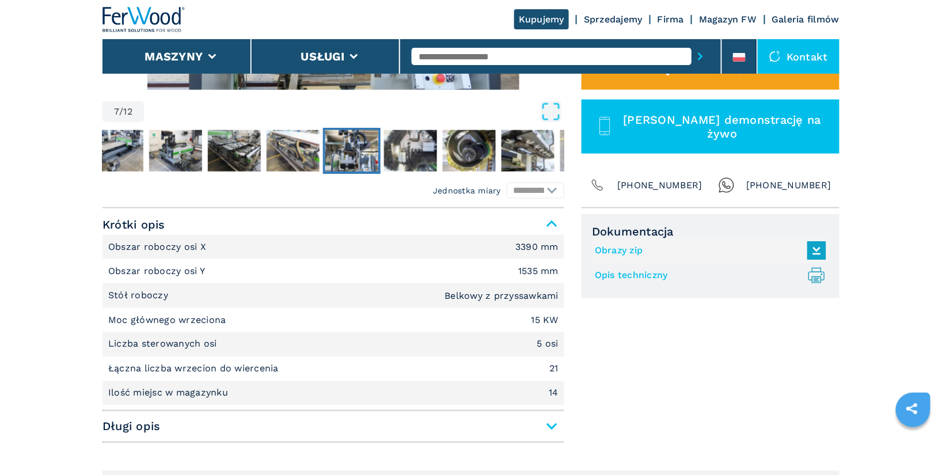
scroll to position [382, 0]
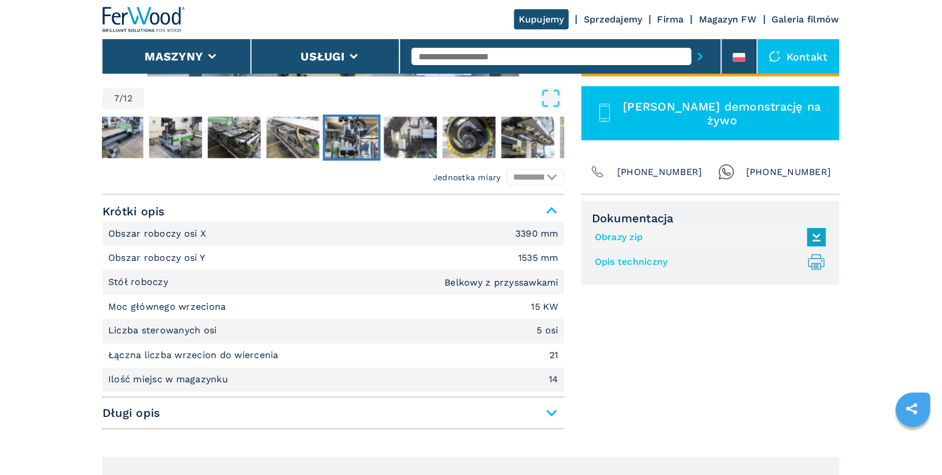
click at [643, 261] on link "Opis techniczny .prefix__st0{stroke-linecap:round;stroke-linejoin:round}.prefix…" at bounding box center [708, 262] width 226 height 19
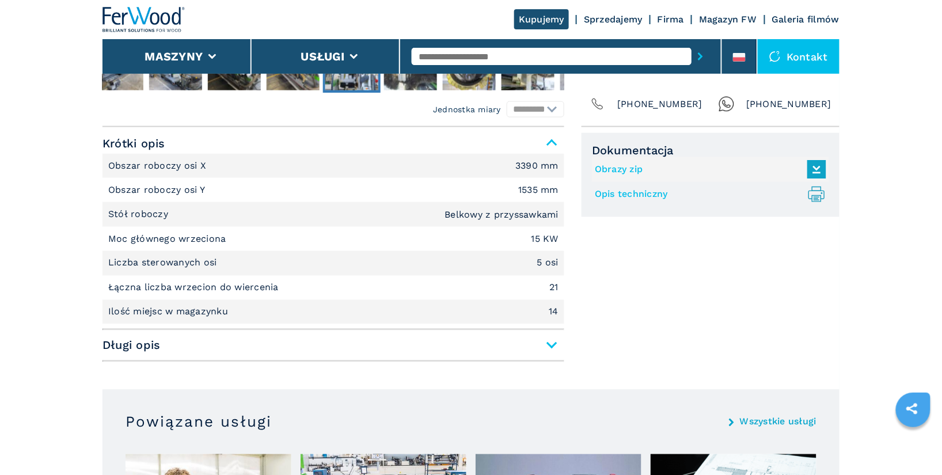
scroll to position [164, 0]
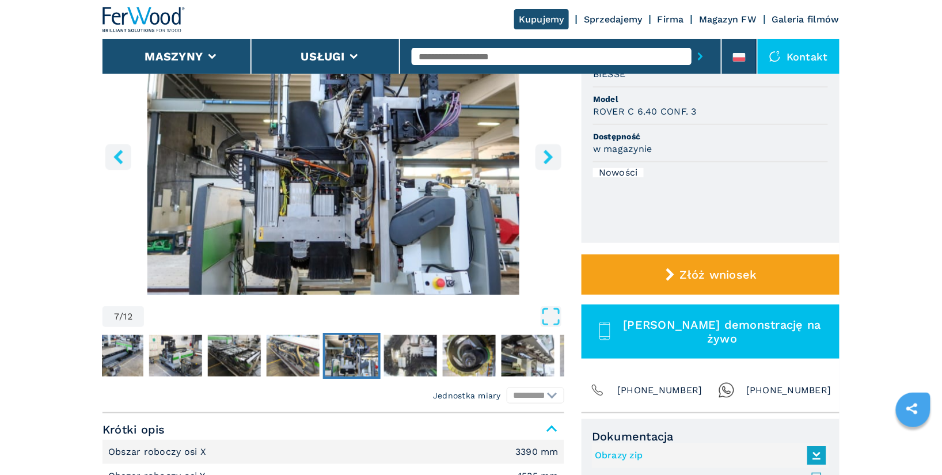
click at [547, 155] on icon "right-button" at bounding box center [548, 157] width 14 height 14
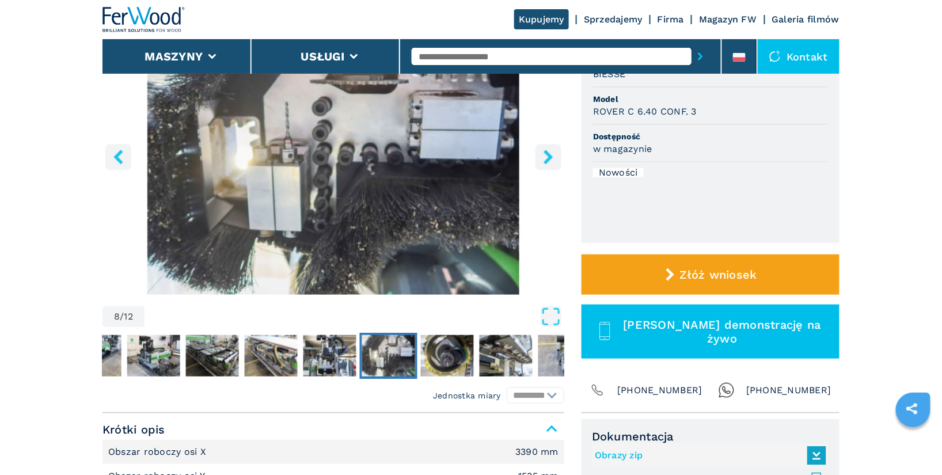
click at [547, 155] on icon "right-button" at bounding box center [548, 157] width 14 height 14
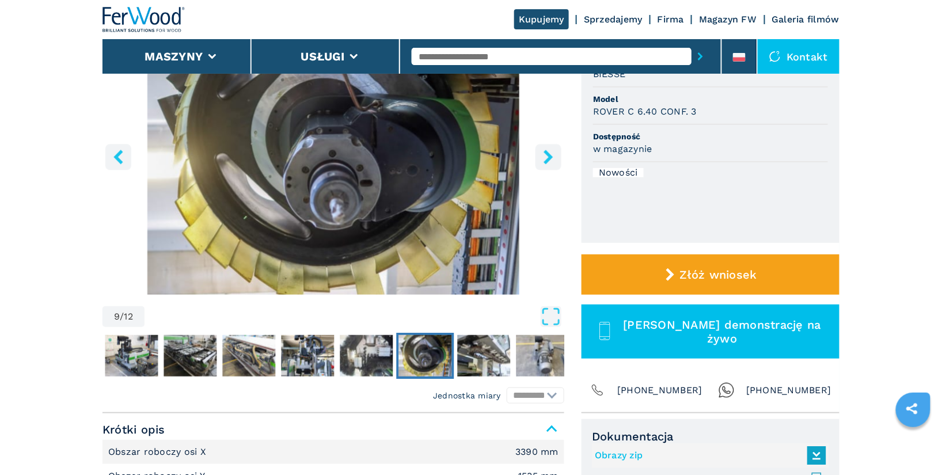
click at [547, 155] on icon "right-button" at bounding box center [548, 157] width 14 height 14
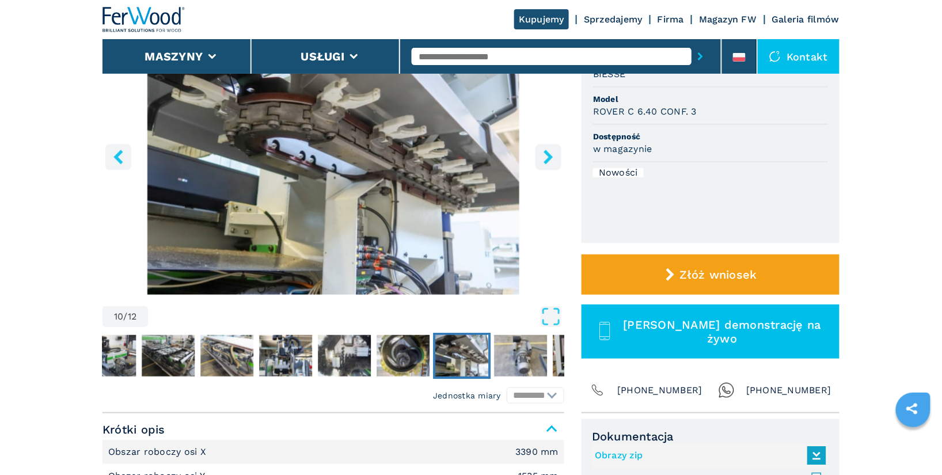
click at [547, 155] on icon "right-button" at bounding box center [548, 157] width 14 height 14
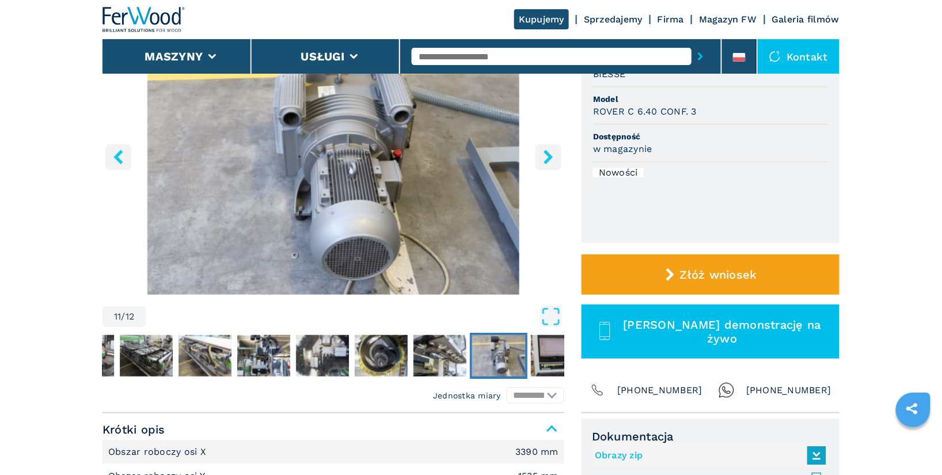
click at [547, 155] on icon "right-button" at bounding box center [548, 157] width 14 height 14
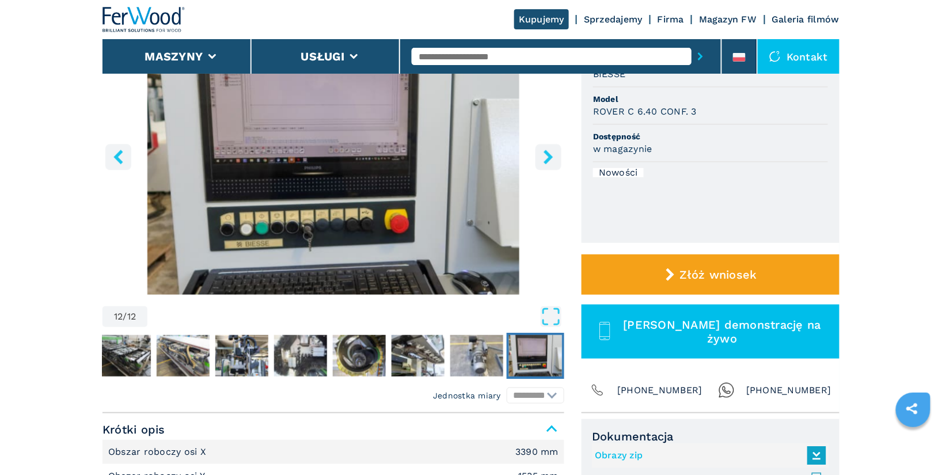
click at [547, 155] on icon "right-button" at bounding box center [548, 157] width 14 height 14
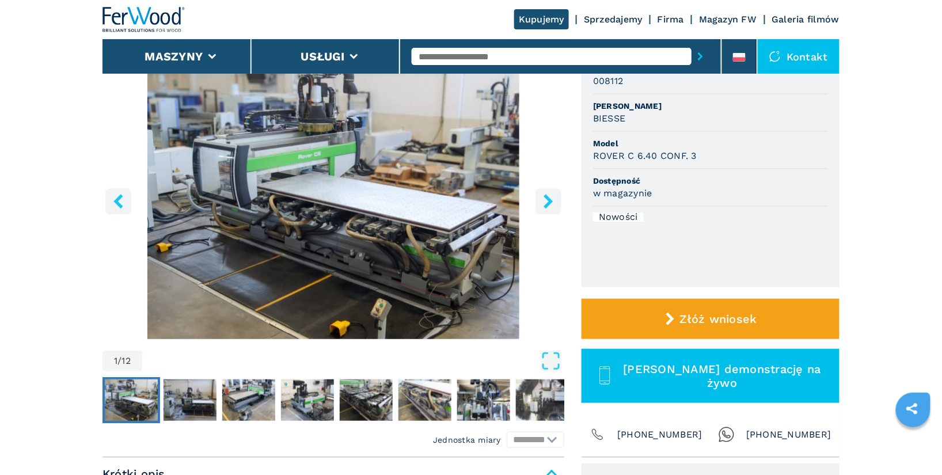
scroll to position [0, 0]
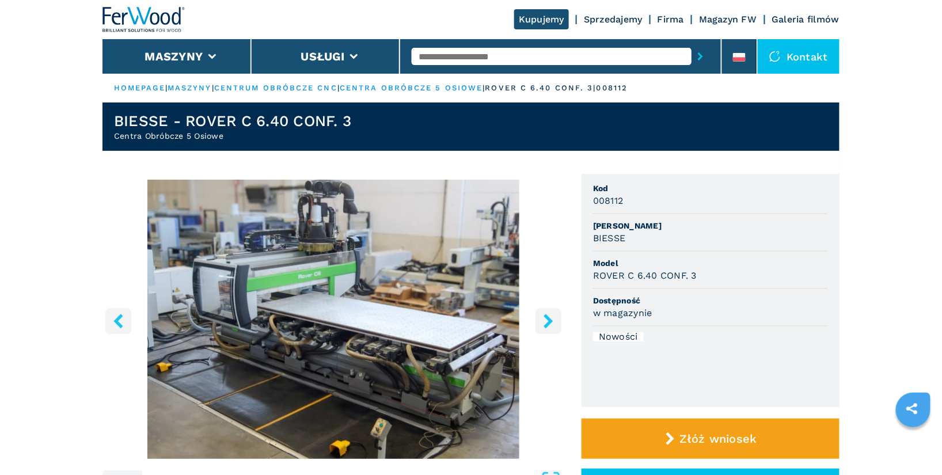
click at [492, 56] on input "text" at bounding box center [552, 56] width 280 height 17
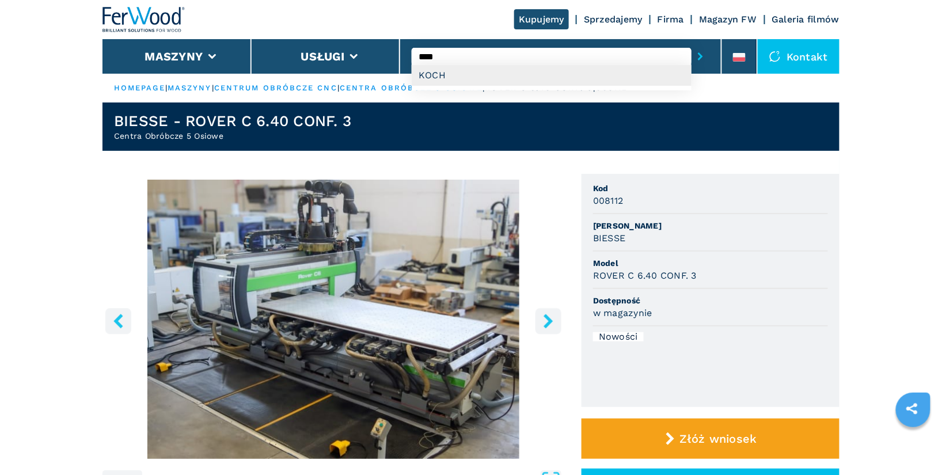
click at [438, 75] on div "KOCH" at bounding box center [552, 75] width 280 height 21
type input "****"
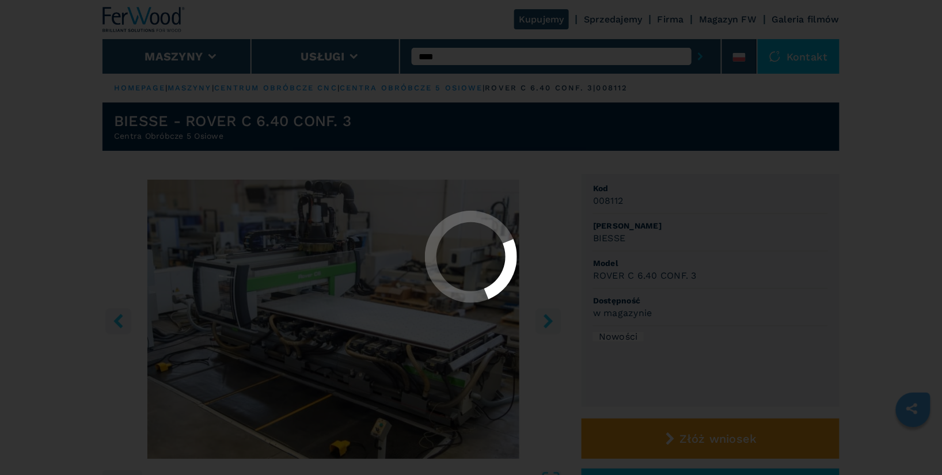
select select "****"
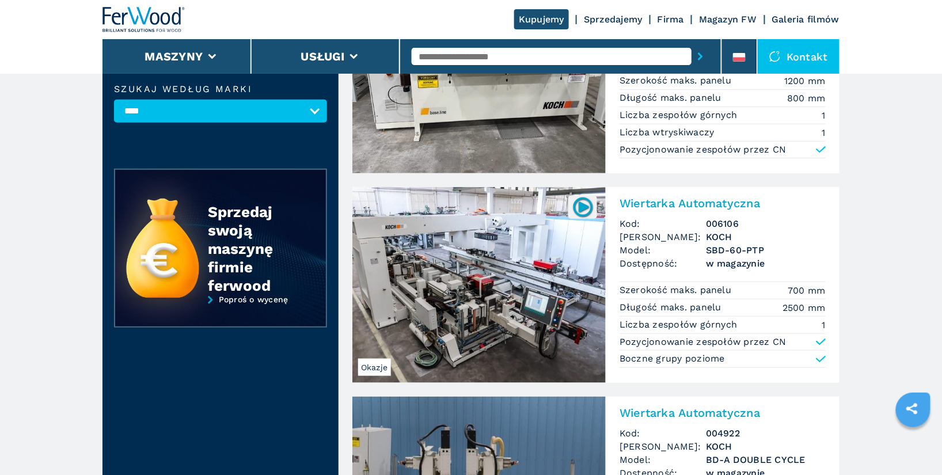
scroll to position [229, 0]
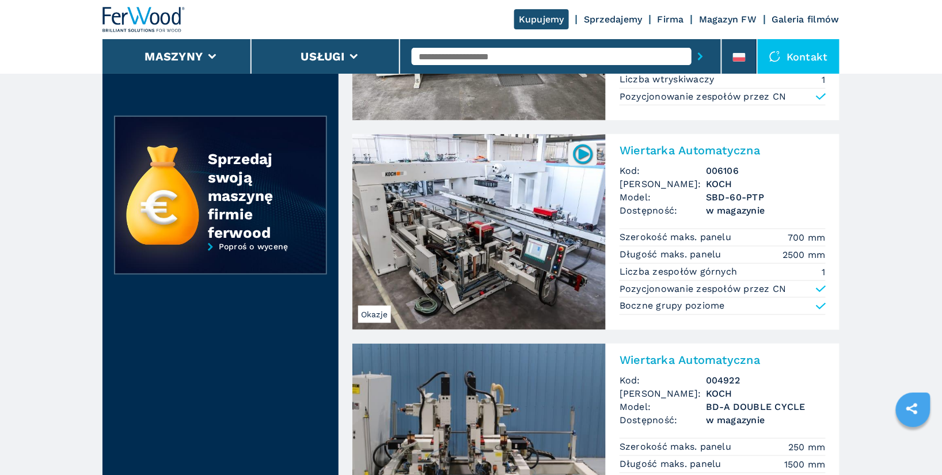
click at [680, 151] on h2 "Wiertarka Automatyczna" at bounding box center [723, 150] width 206 height 14
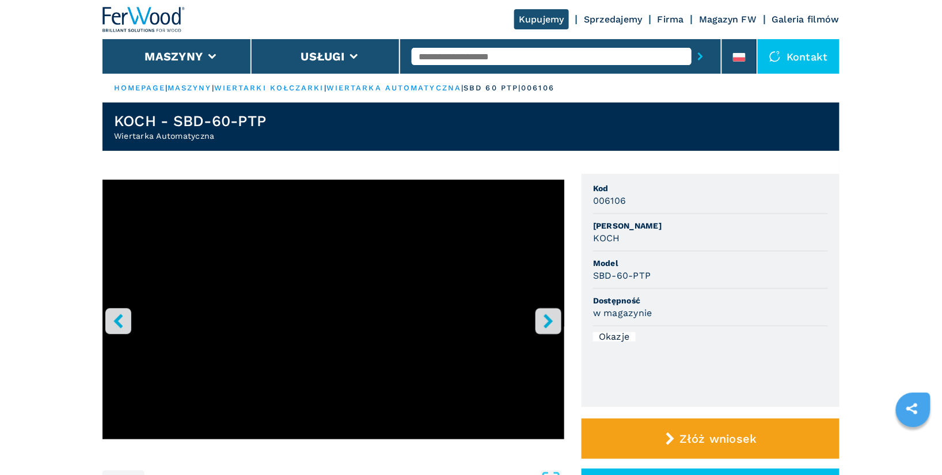
click at [551, 327] on icon "right-button" at bounding box center [548, 321] width 14 height 14
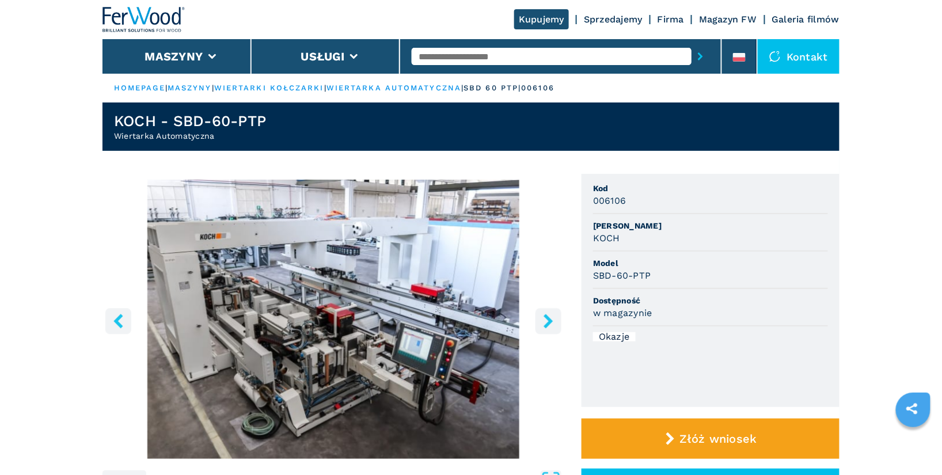
click at [111, 327] on icon "left-button" at bounding box center [118, 321] width 14 height 14
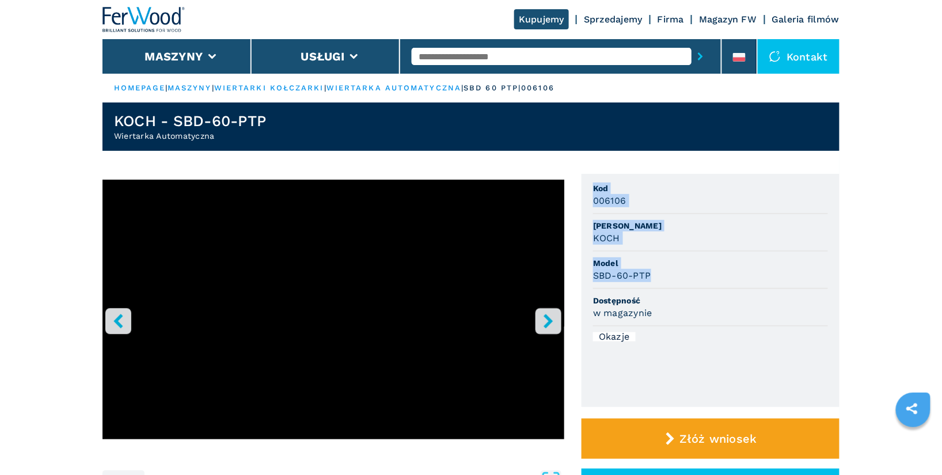
drag, startPoint x: 594, startPoint y: 188, endPoint x: 675, endPoint y: 271, distance: 116.5
click at [675, 271] on ul "Kod 006106 Marka KOCH Model SBD-60-PTP Dostępność w magazynie Okazje" at bounding box center [711, 290] width 258 height 233
copy ul "Kod 006106 Marka KOCH Model SBD-60-PTP"
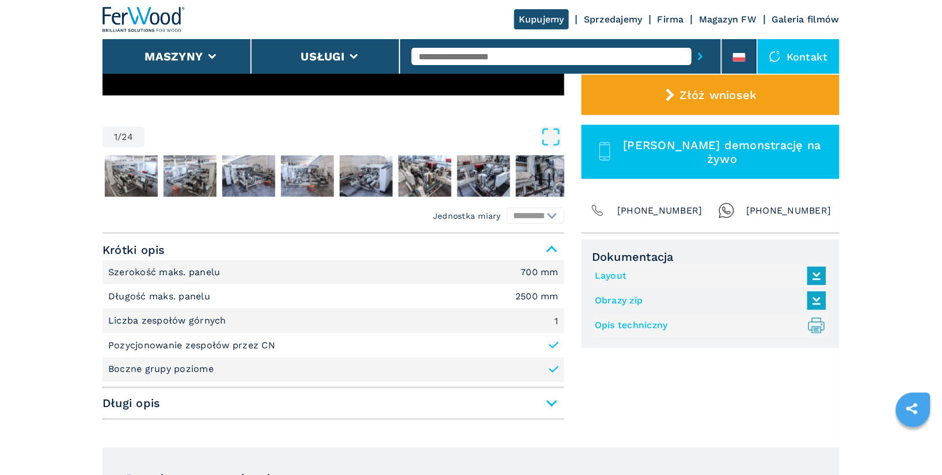
scroll to position [381, 0]
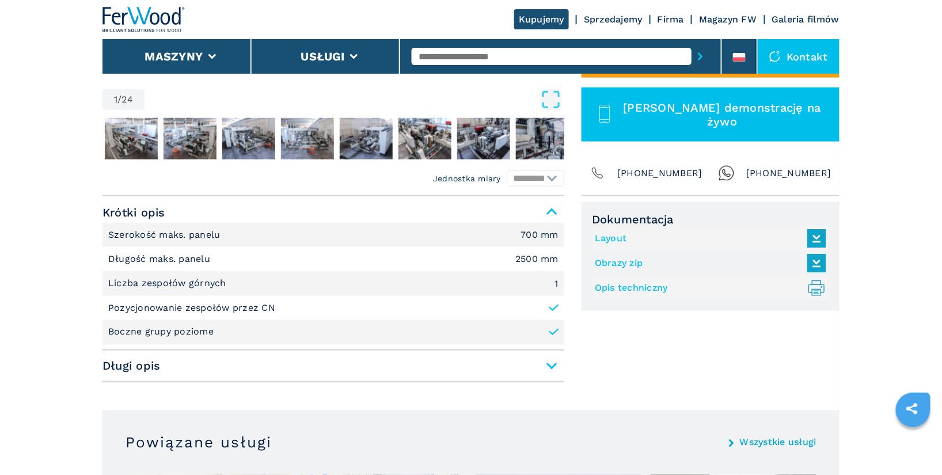
click at [612, 235] on link "Layout" at bounding box center [708, 238] width 226 height 19
click at [629, 284] on link "Opis techniczny .prefix__st0{stroke-linecap:round;stroke-linejoin:round}.prefix…" at bounding box center [708, 288] width 226 height 19
click at [661, 361] on div "Dokumentacja Layout Obrazy zip Opis techniczny .prefix__st0{stroke-linecap:roun…" at bounding box center [711, 294] width 258 height 185
click at [578, 261] on div "**********" at bounding box center [470, 291] width 737 height 191
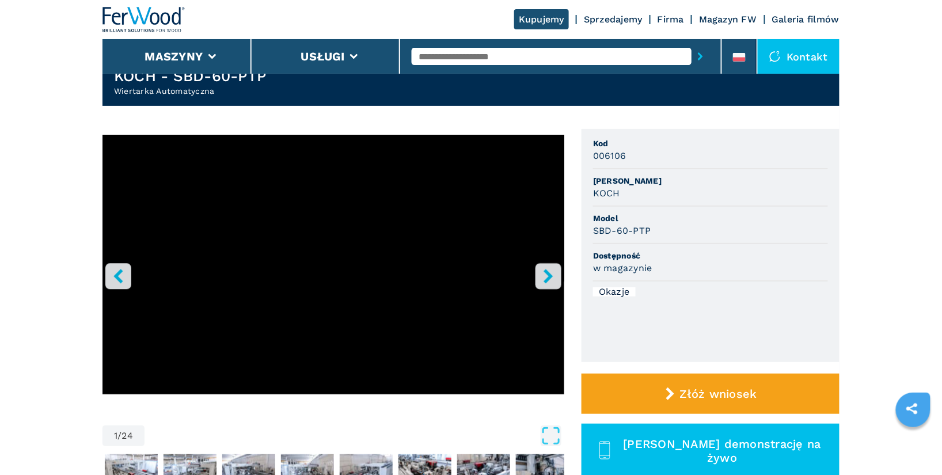
scroll to position [0, 0]
